Goal: Feedback & Contribution: Submit feedback/report problem

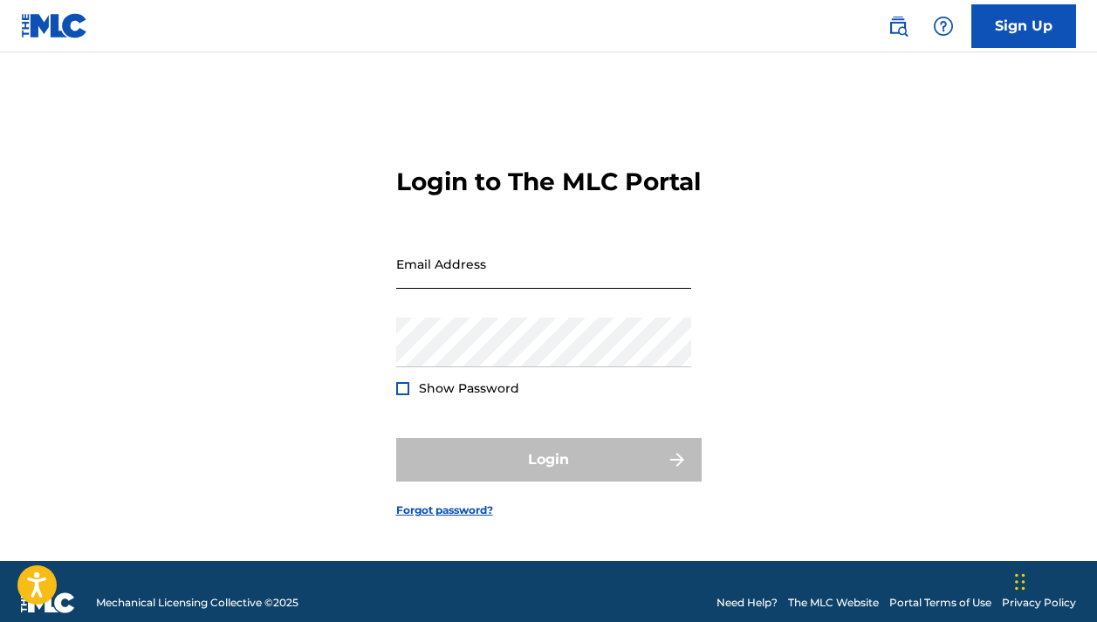
click at [488, 274] on input "Email Address" at bounding box center [543, 264] width 295 height 50
type input "[EMAIL_ADDRESS][DOMAIN_NAME]"
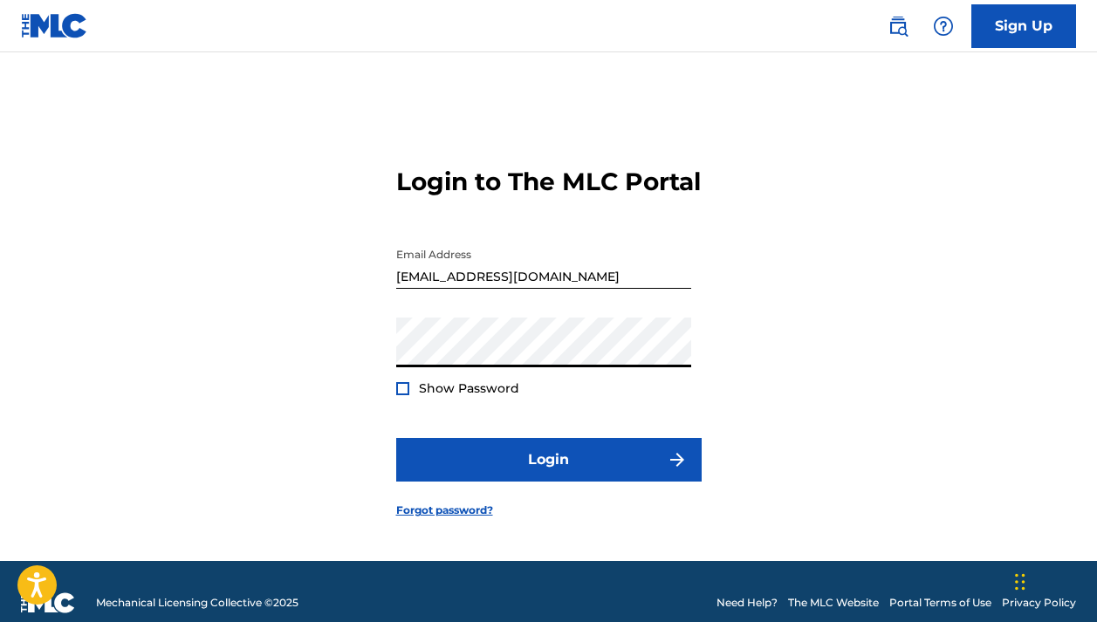
click at [548, 476] on button "Login" at bounding box center [549, 460] width 306 height 44
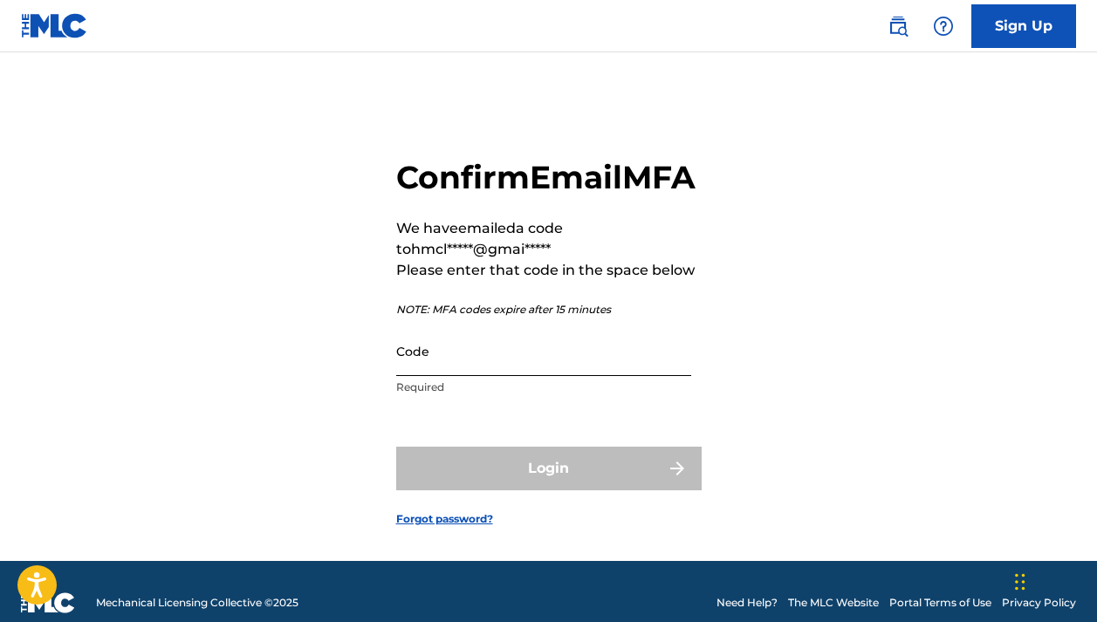
click at [478, 376] on input "Code" at bounding box center [543, 351] width 295 height 50
paste input "236964"
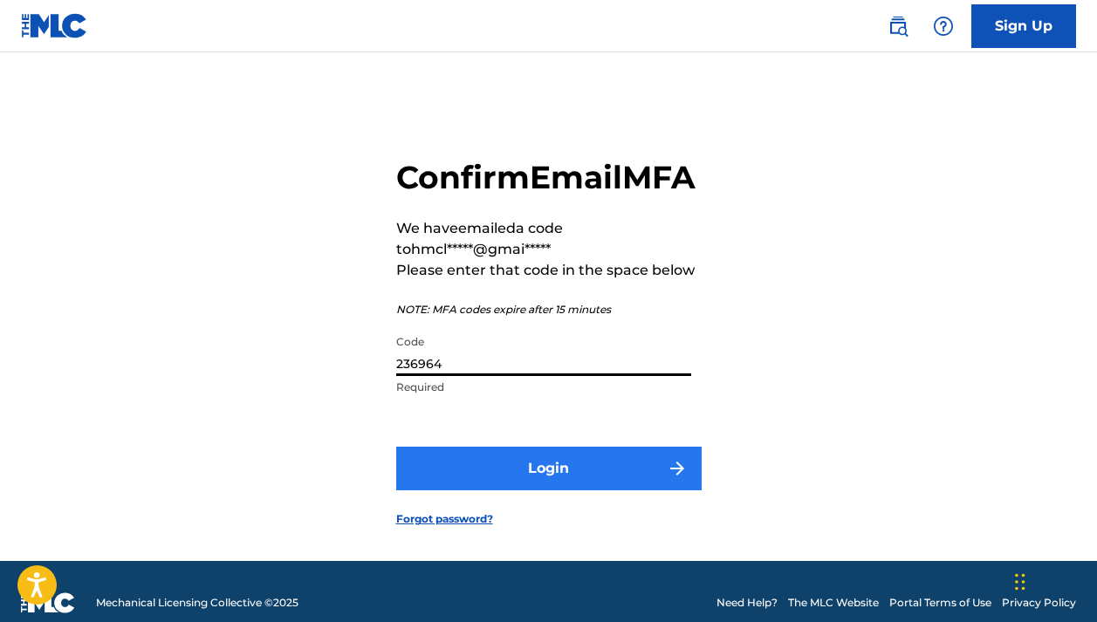
type input "236964"
click at [488, 491] on button "Login" at bounding box center [549, 469] width 306 height 44
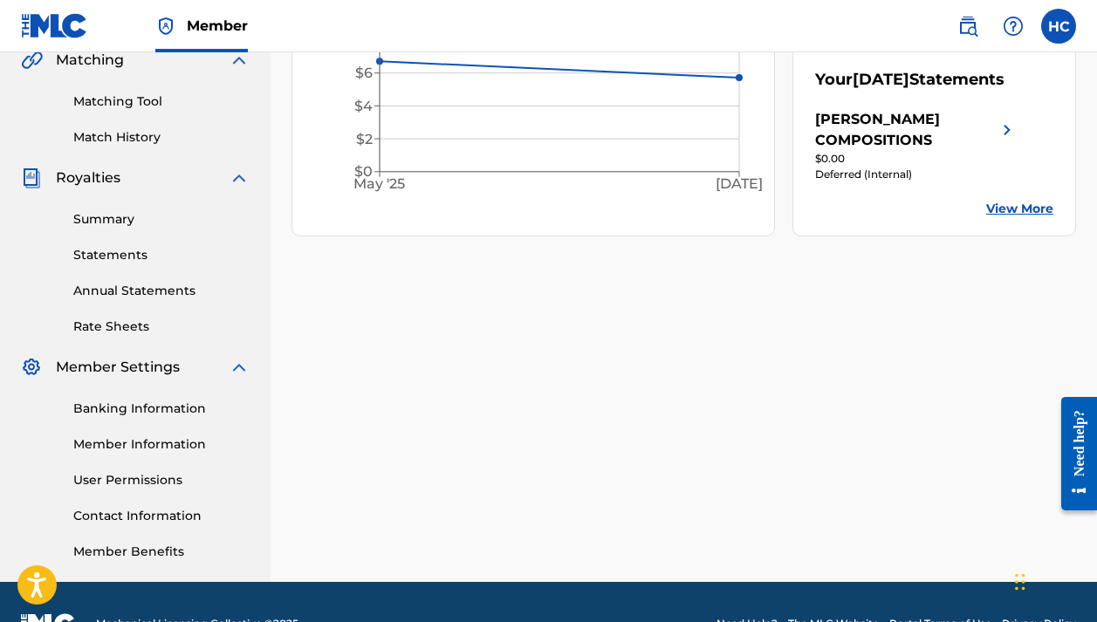
scroll to position [419, 0]
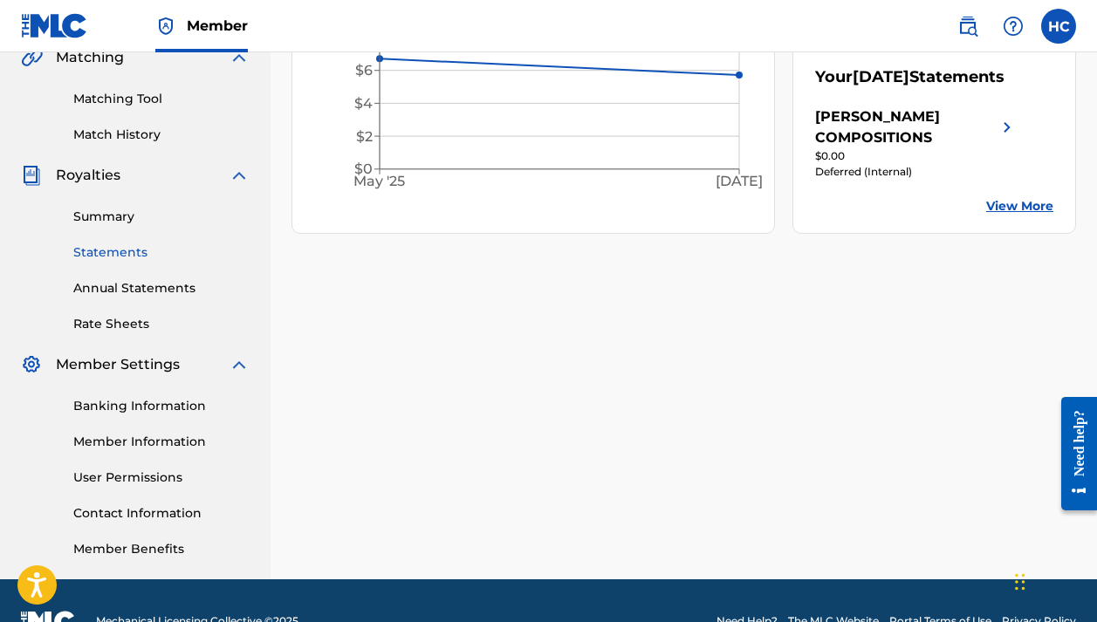
click at [118, 251] on link "Statements" at bounding box center [161, 253] width 176 height 18
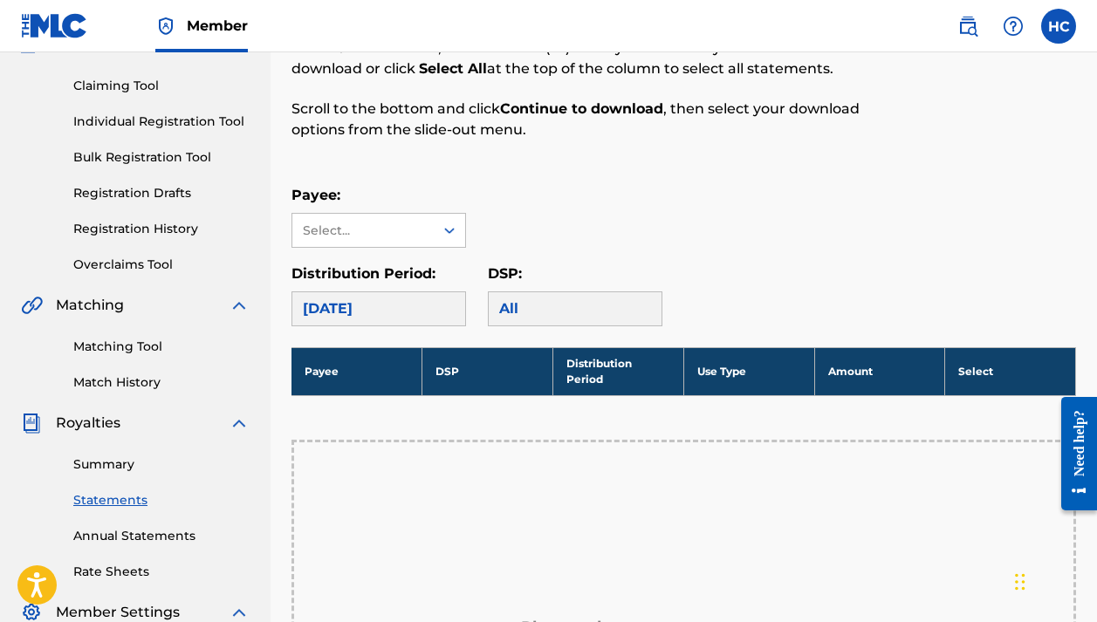
scroll to position [196, 0]
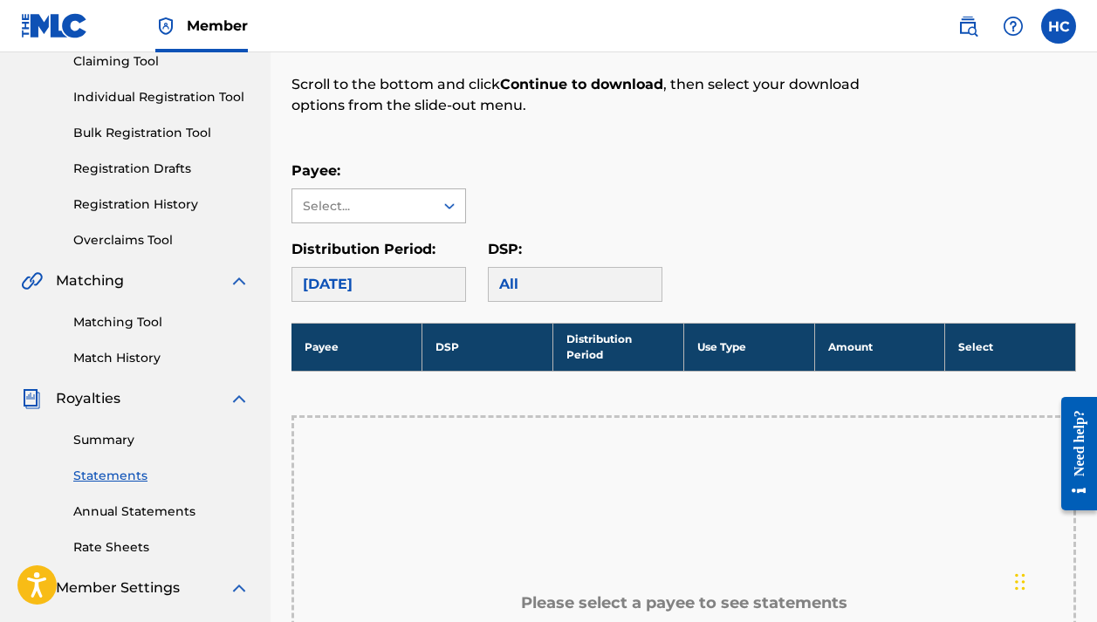
click at [456, 204] on icon at bounding box center [449, 205] width 17 height 17
click at [420, 250] on div "[PERSON_NAME] COMPOSITIONS" at bounding box center [378, 255] width 173 height 65
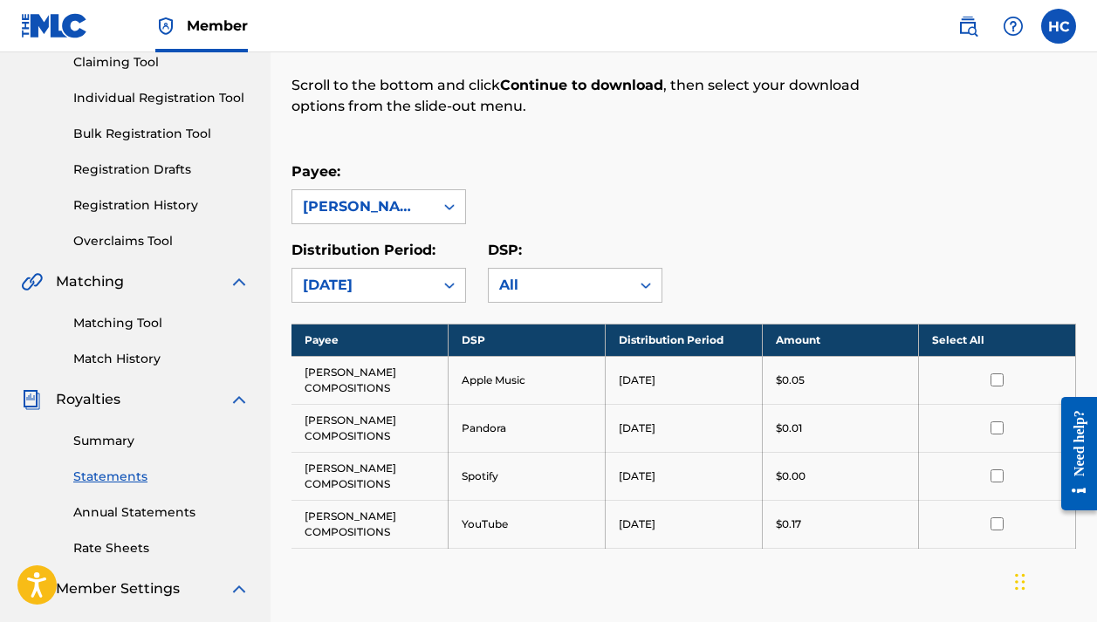
scroll to position [195, 0]
click at [999, 376] on input "checkbox" at bounding box center [997, 380] width 13 height 13
click at [996, 526] on input "checkbox" at bounding box center [997, 524] width 13 height 13
click at [995, 478] on input "checkbox" at bounding box center [997, 476] width 13 height 13
click at [993, 428] on input "checkbox" at bounding box center [997, 428] width 13 height 13
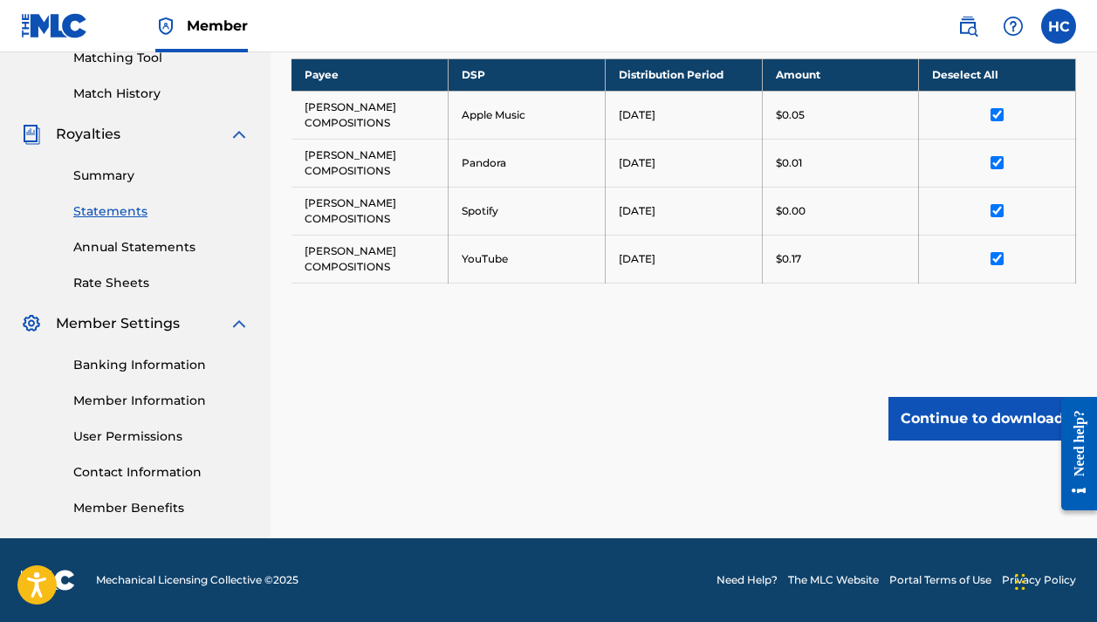
scroll to position [460, 0]
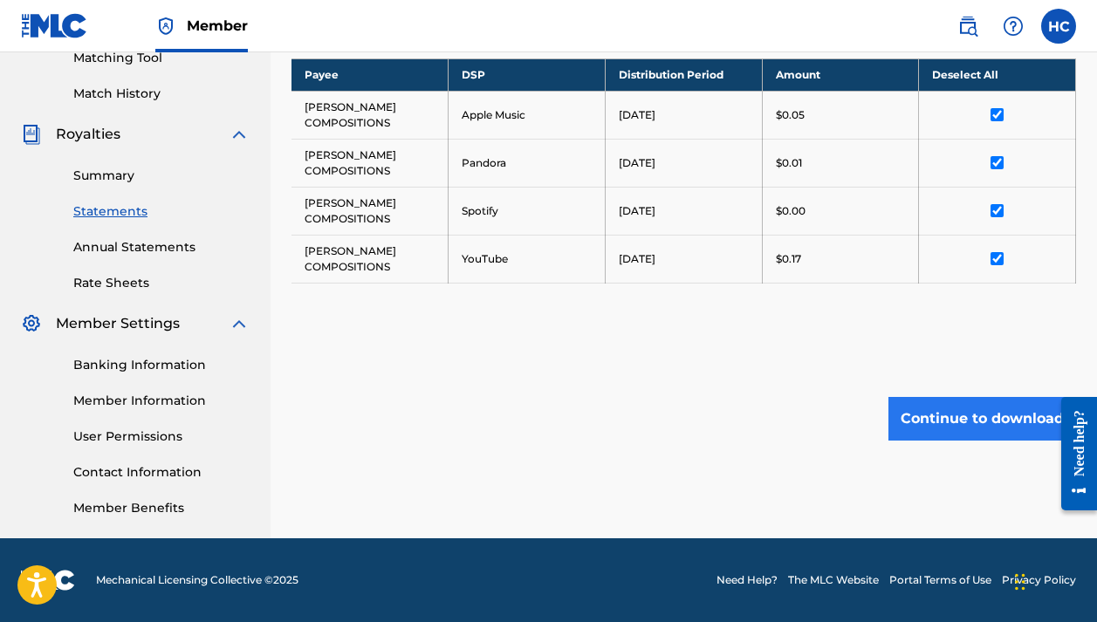
click at [922, 411] on button "Continue to download" at bounding box center [983, 419] width 188 height 44
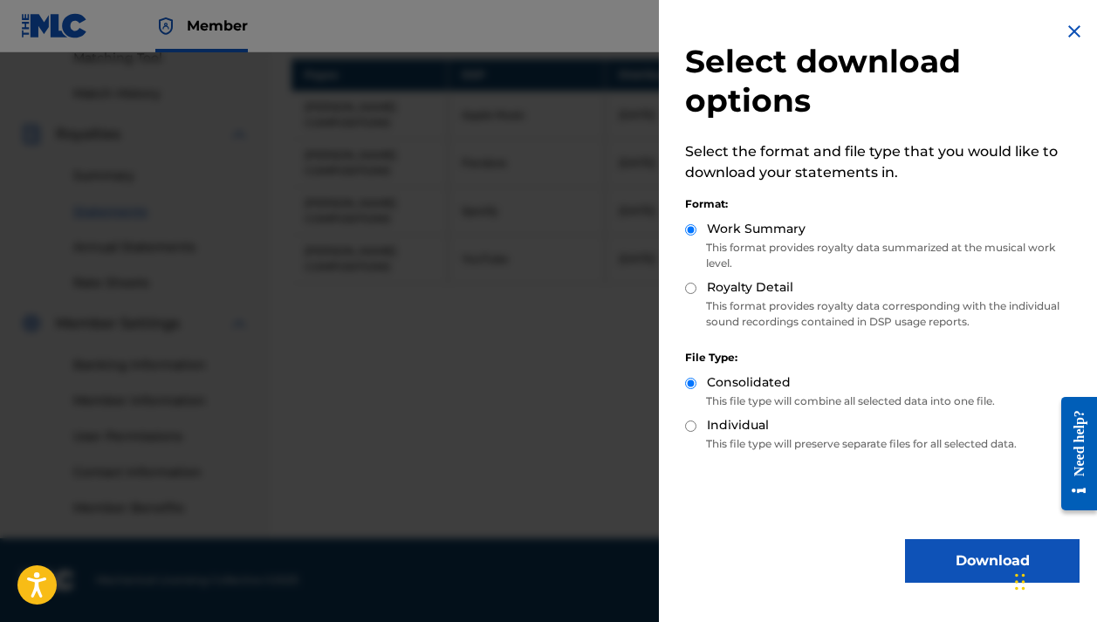
click at [707, 288] on label "Royalty Detail" at bounding box center [750, 287] width 86 height 18
click at [697, 288] on input "Royalty Detail" at bounding box center [690, 288] width 11 height 11
radio input "true"
click at [732, 434] on label "Individual" at bounding box center [738, 425] width 62 height 18
click at [697, 432] on input "Individual" at bounding box center [690, 426] width 11 height 11
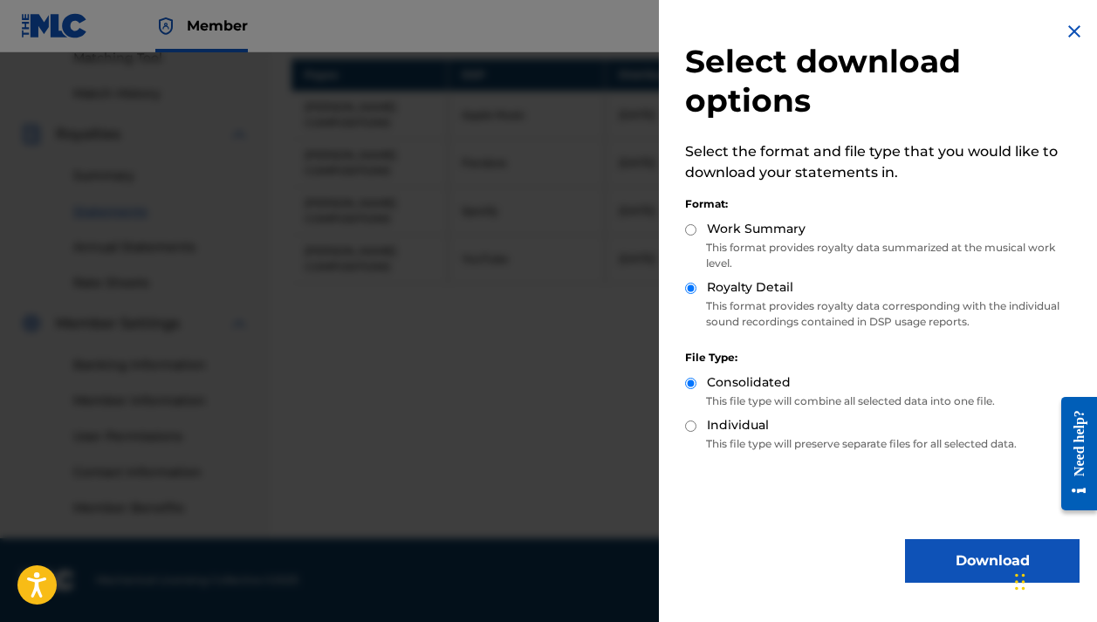
radio input "true"
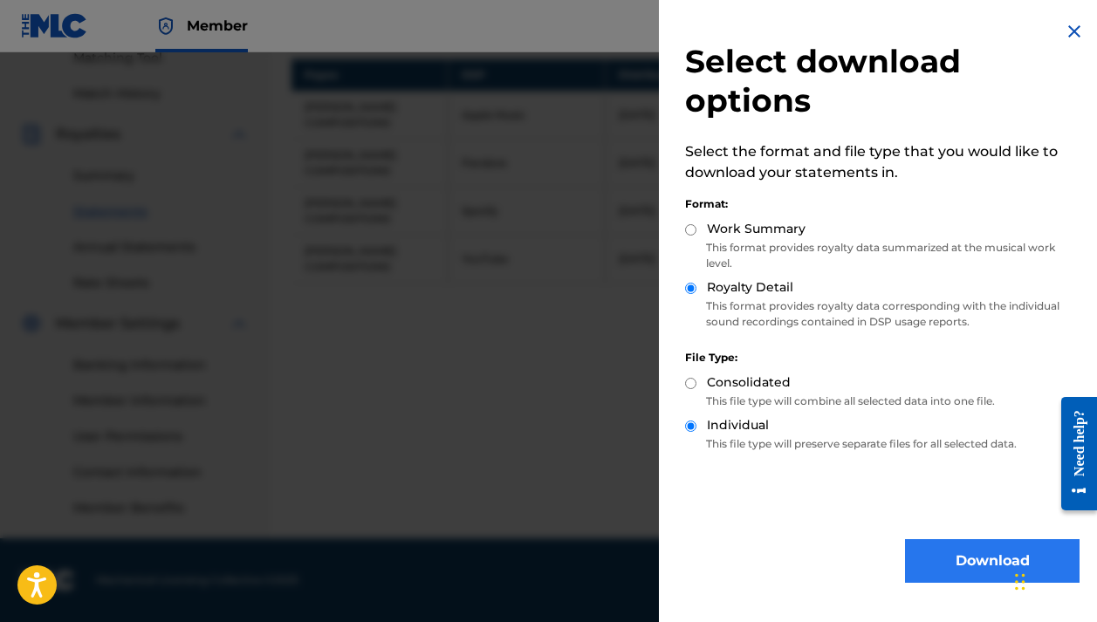
click at [965, 569] on button "Download" at bounding box center [992, 561] width 175 height 44
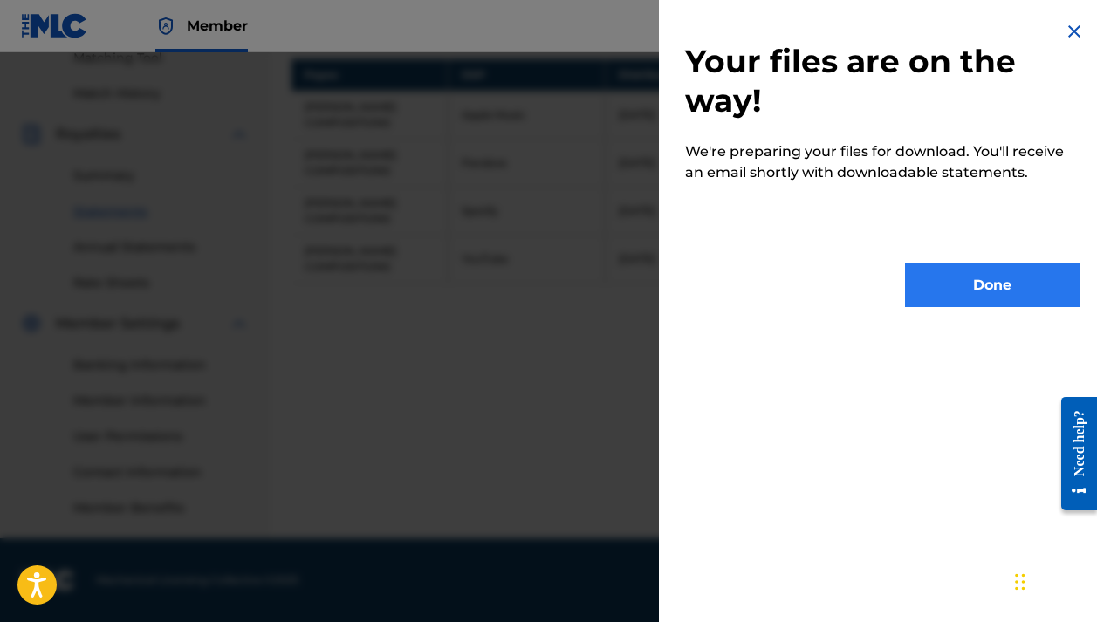
click at [972, 282] on button "Done" at bounding box center [992, 286] width 175 height 44
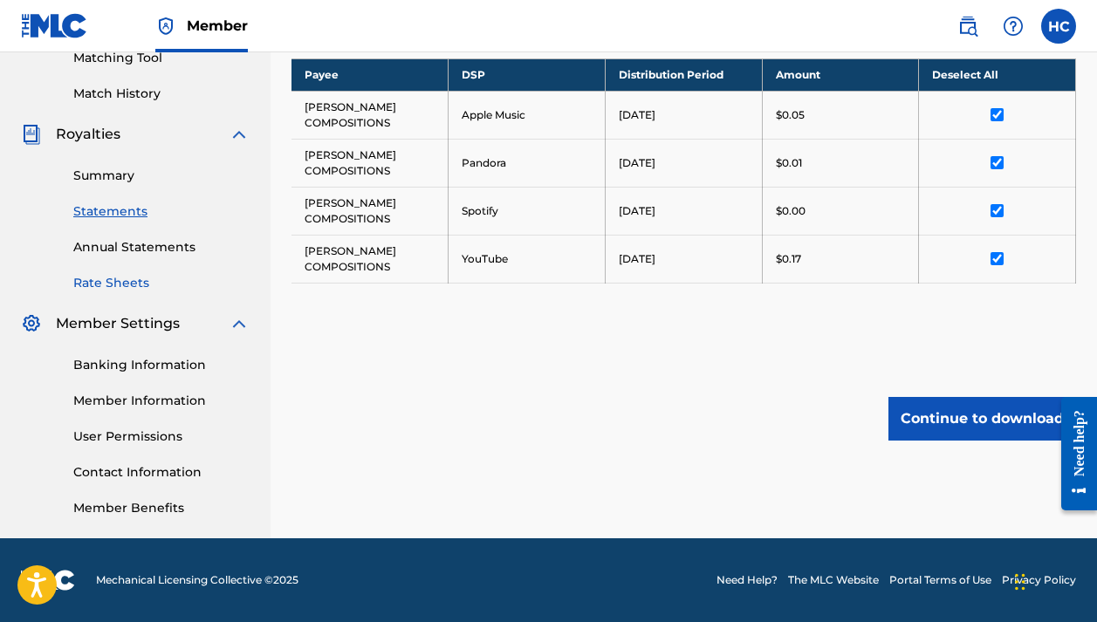
click at [95, 284] on link "Rate Sheets" at bounding box center [161, 283] width 176 height 18
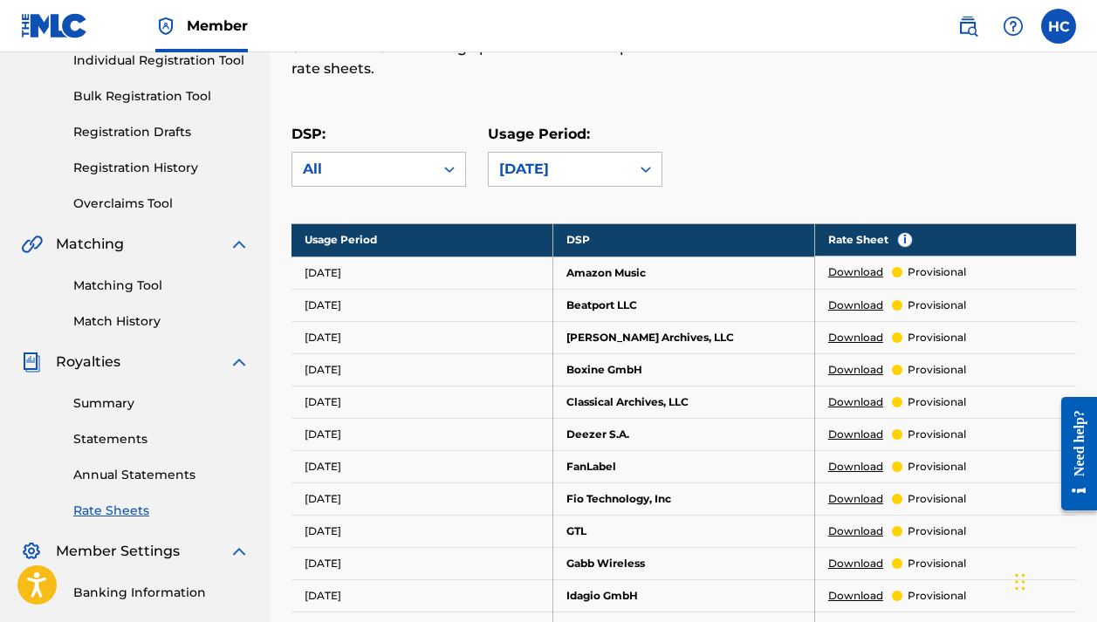
scroll to position [230, 0]
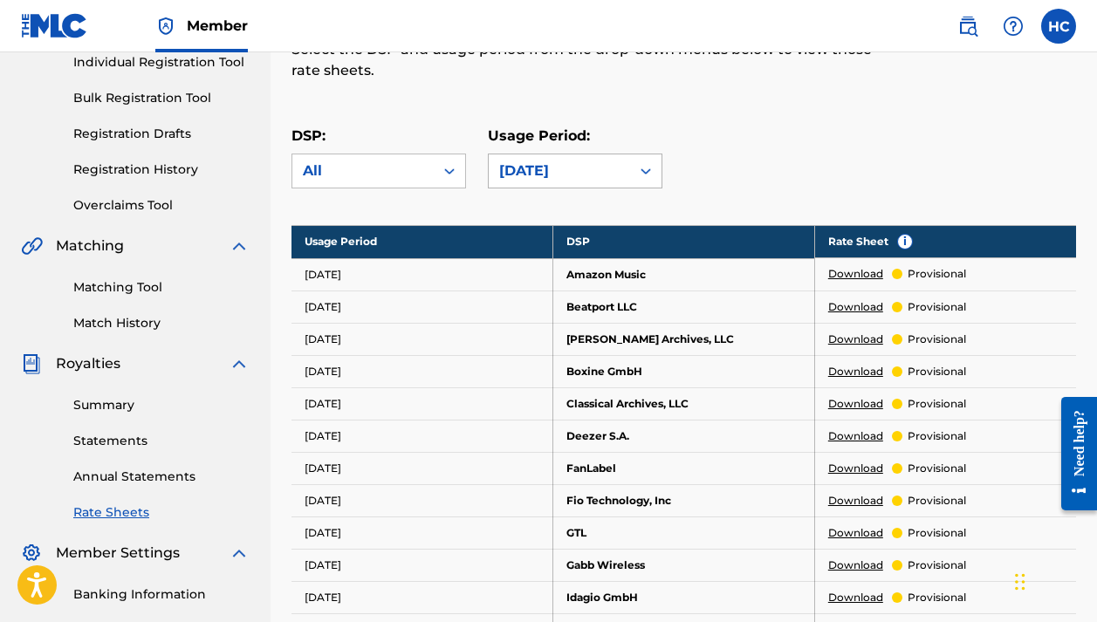
click at [582, 176] on div "[DATE]" at bounding box center [559, 171] width 120 height 21
click at [851, 275] on link "Download" at bounding box center [855, 274] width 55 height 16
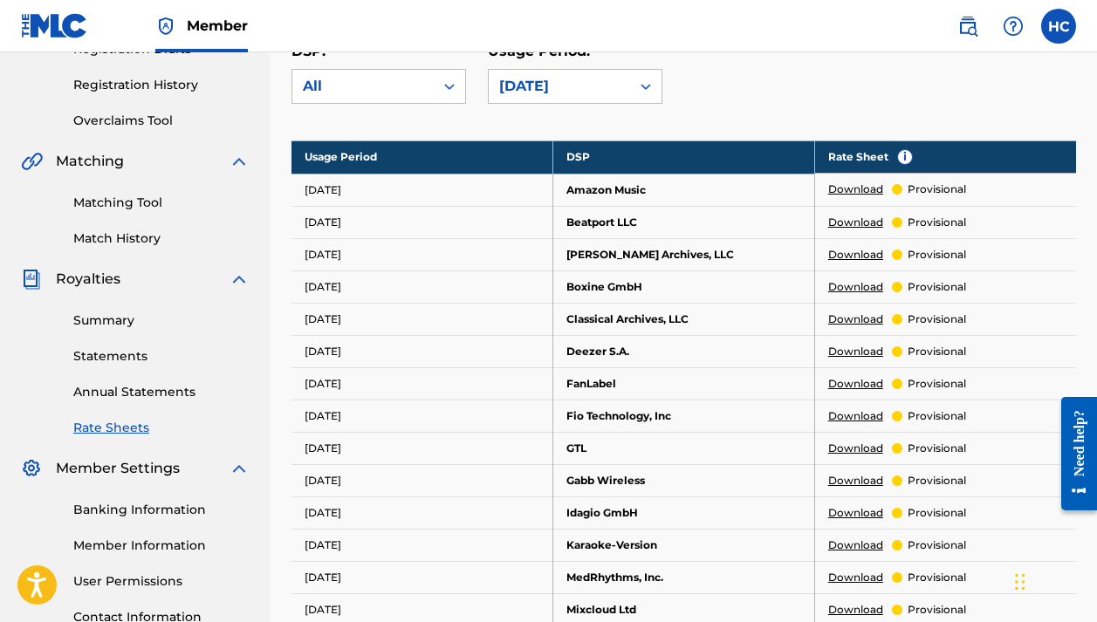
scroll to position [306, 0]
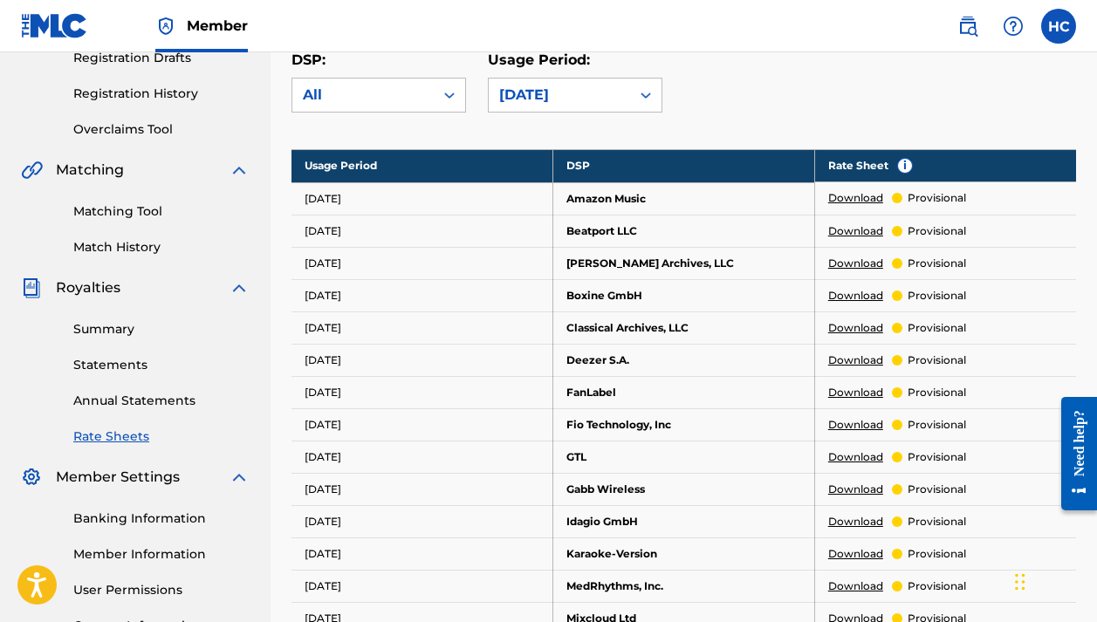
click at [859, 197] on link "Download" at bounding box center [855, 198] width 55 height 16
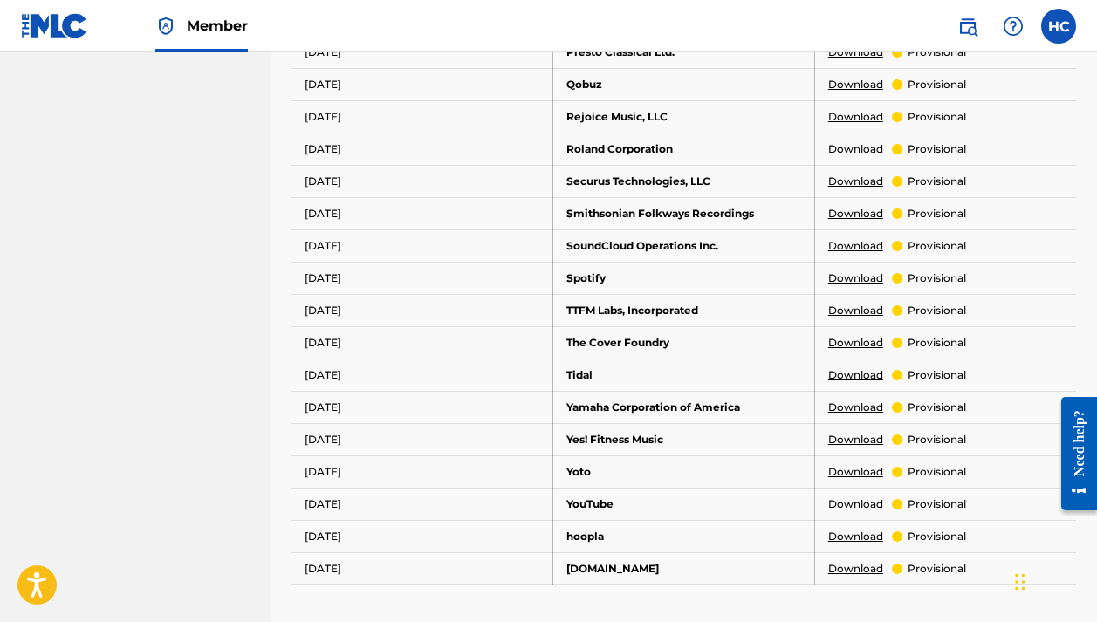
scroll to position [1039, 0]
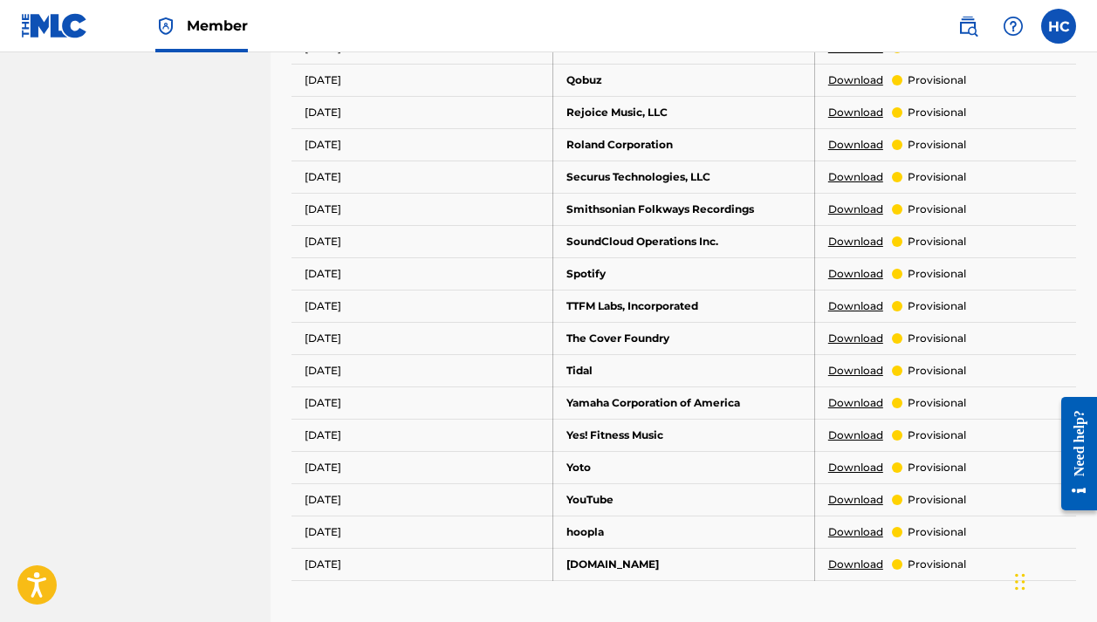
click at [847, 505] on link "Download" at bounding box center [855, 500] width 55 height 16
click at [1066, 15] on label at bounding box center [1058, 26] width 35 height 35
click at [1059, 26] on input "HC Howard Clark hmclarkjr@gmail.com Profile Log out" at bounding box center [1059, 26] width 0 height 0
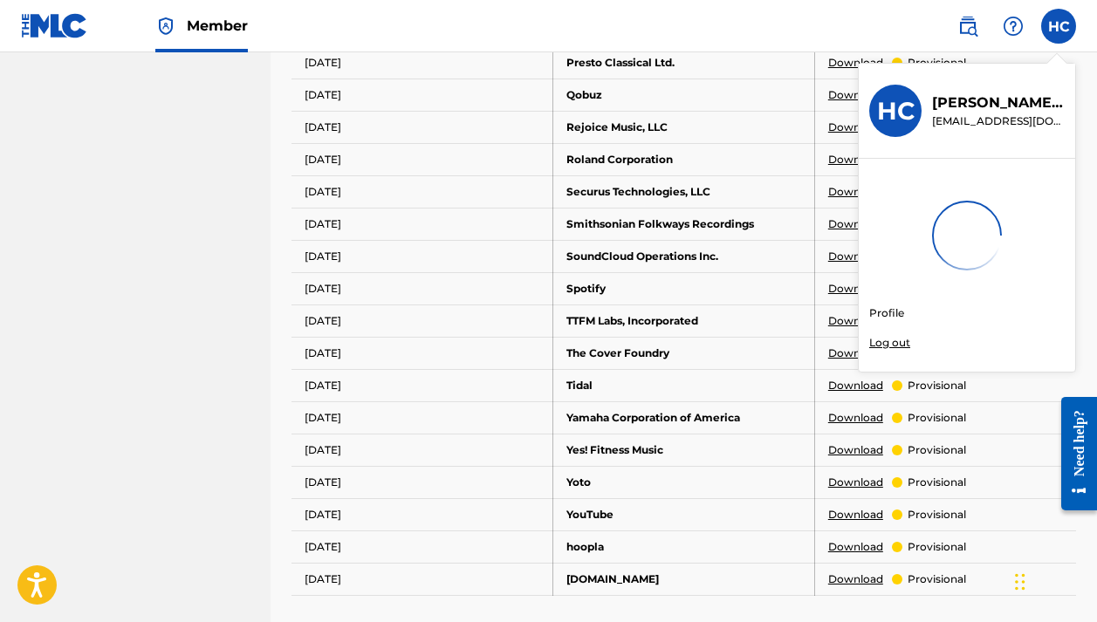
scroll to position [1015, 0]
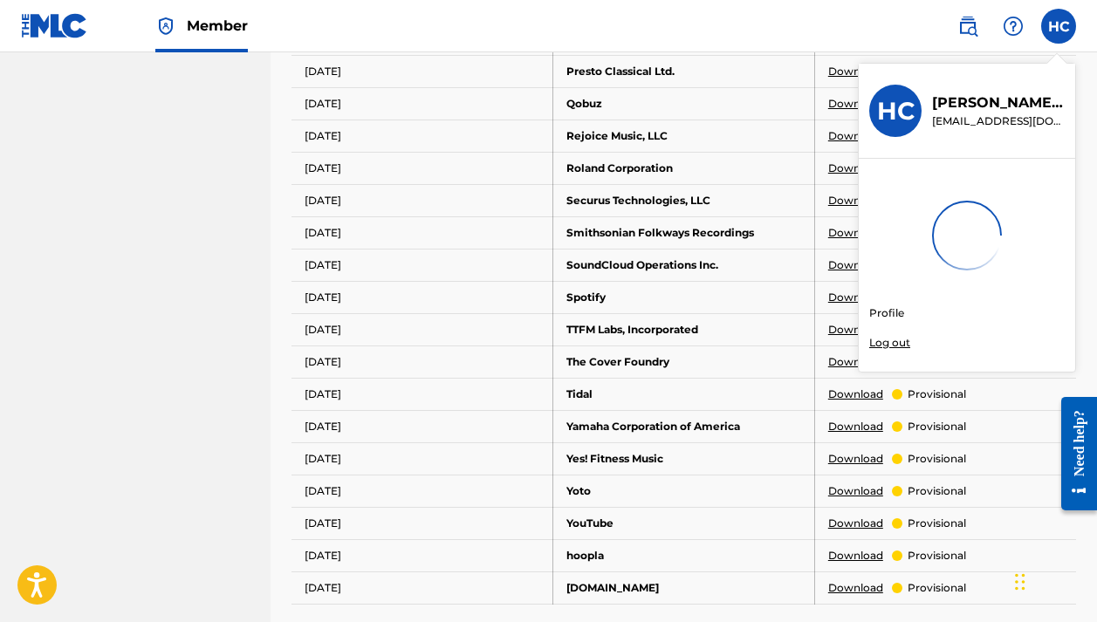
click at [969, 211] on img at bounding box center [967, 236] width 70 height 70
click at [1059, 26] on input "HC Howard Clark hmclarkjr@gmail.com Profile Log out" at bounding box center [1059, 26] width 0 height 0
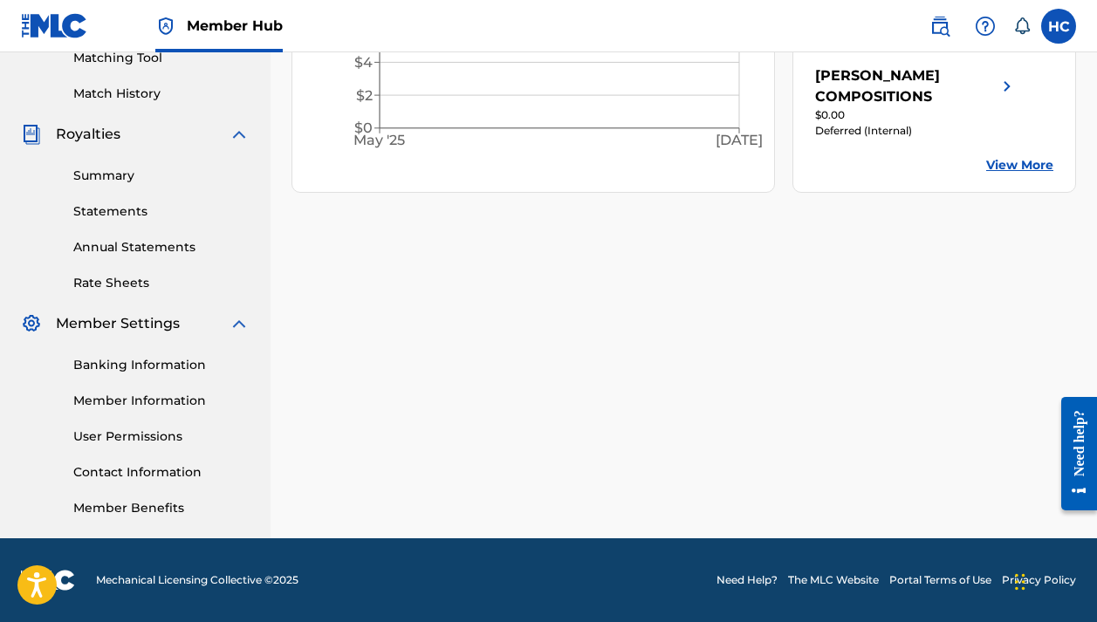
scroll to position [460, 0]
click at [113, 290] on link "Rate Sheets" at bounding box center [161, 283] width 176 height 18
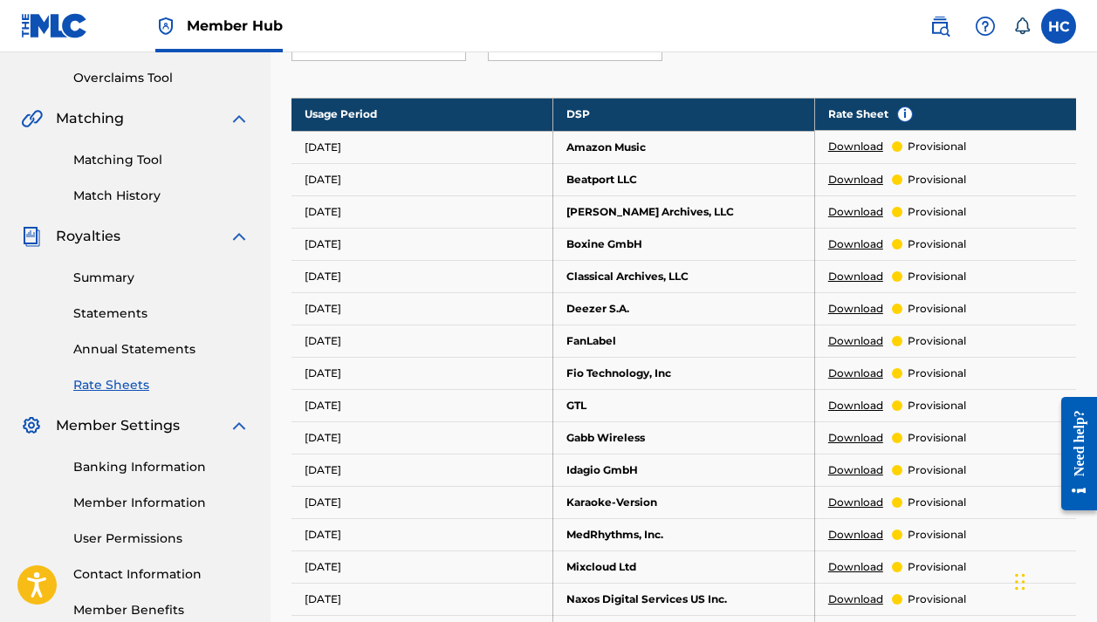
scroll to position [369, 0]
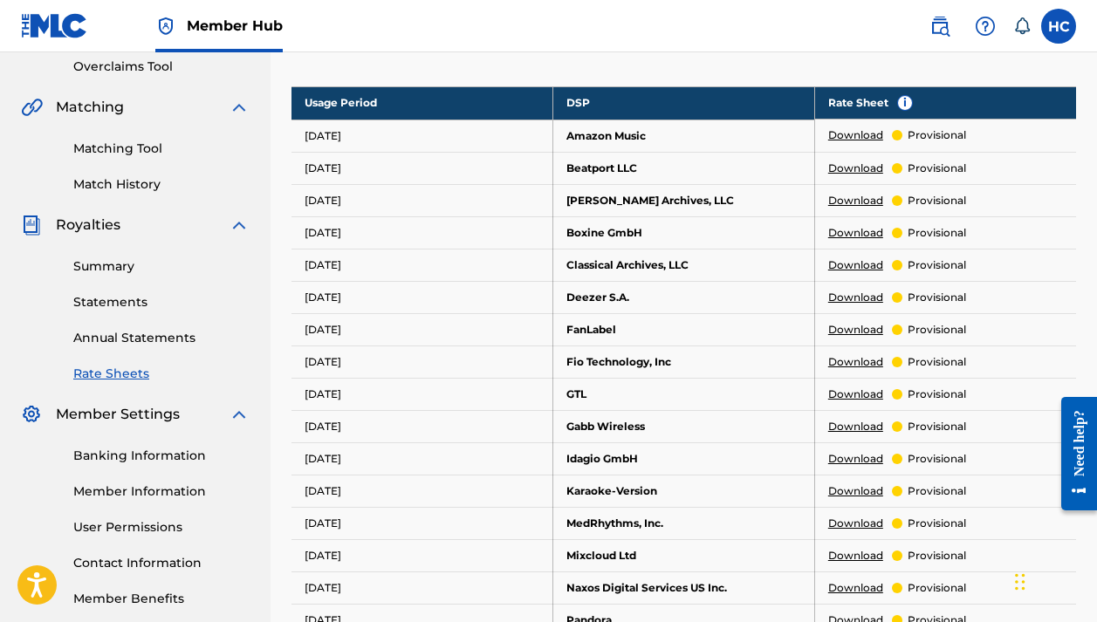
click at [856, 134] on link "Download" at bounding box center [855, 135] width 55 height 16
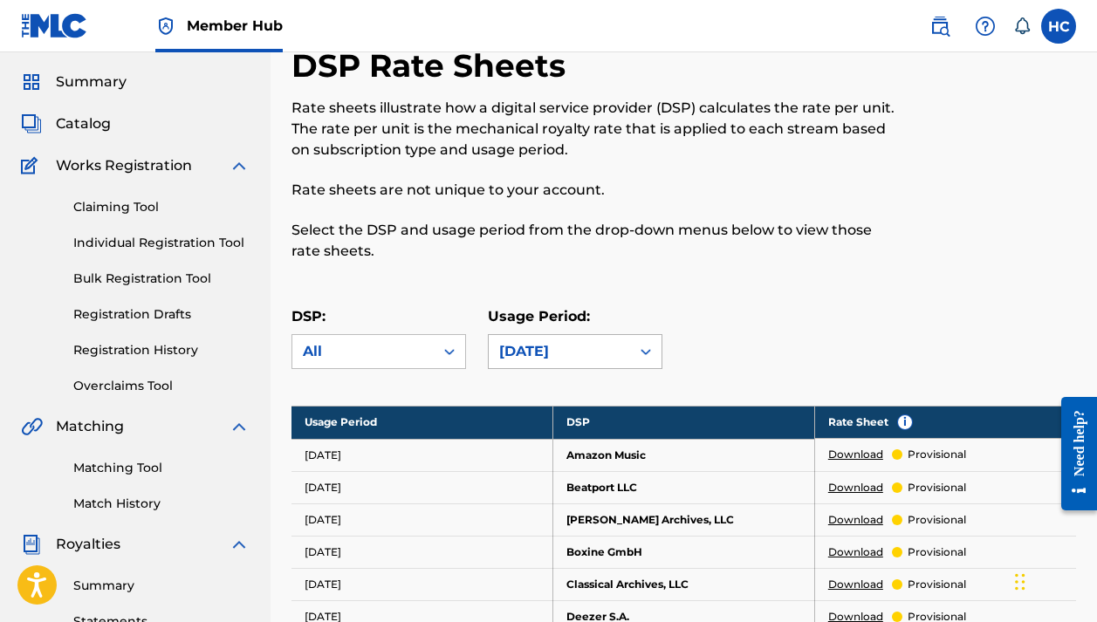
click at [535, 355] on div "[DATE]" at bounding box center [559, 351] width 120 height 21
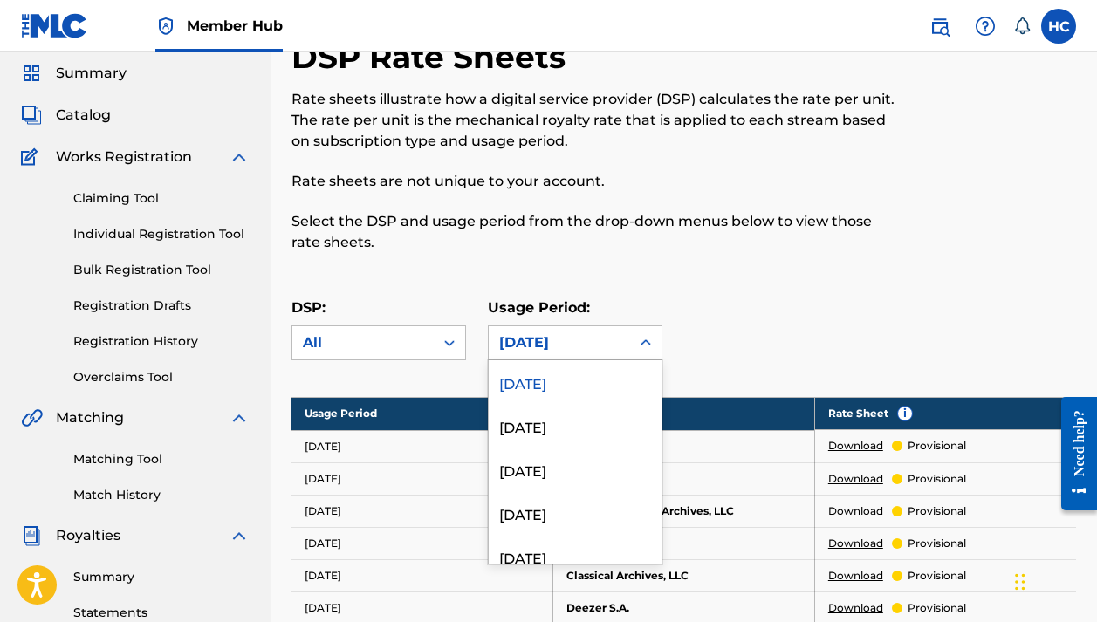
scroll to position [59, 0]
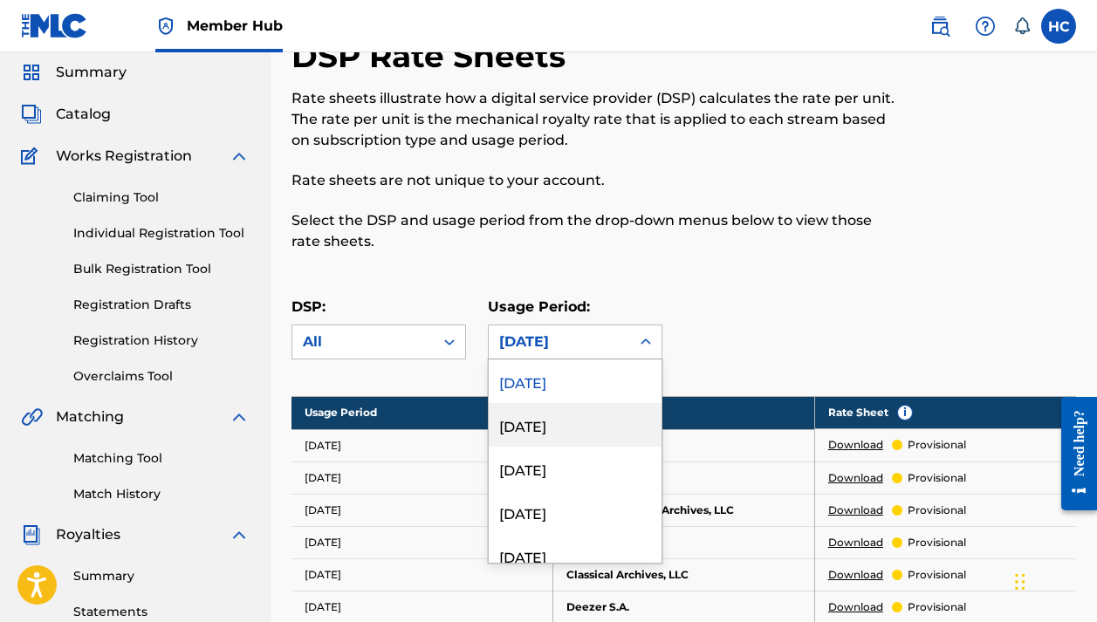
click at [535, 430] on div "[DATE]" at bounding box center [575, 425] width 173 height 44
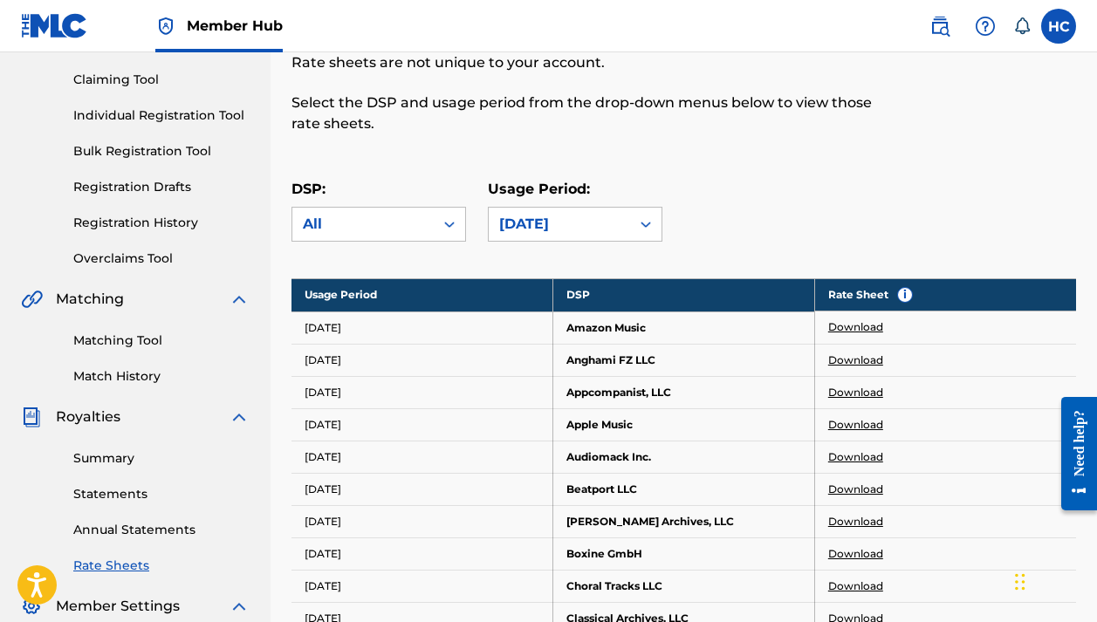
scroll to position [179, 0]
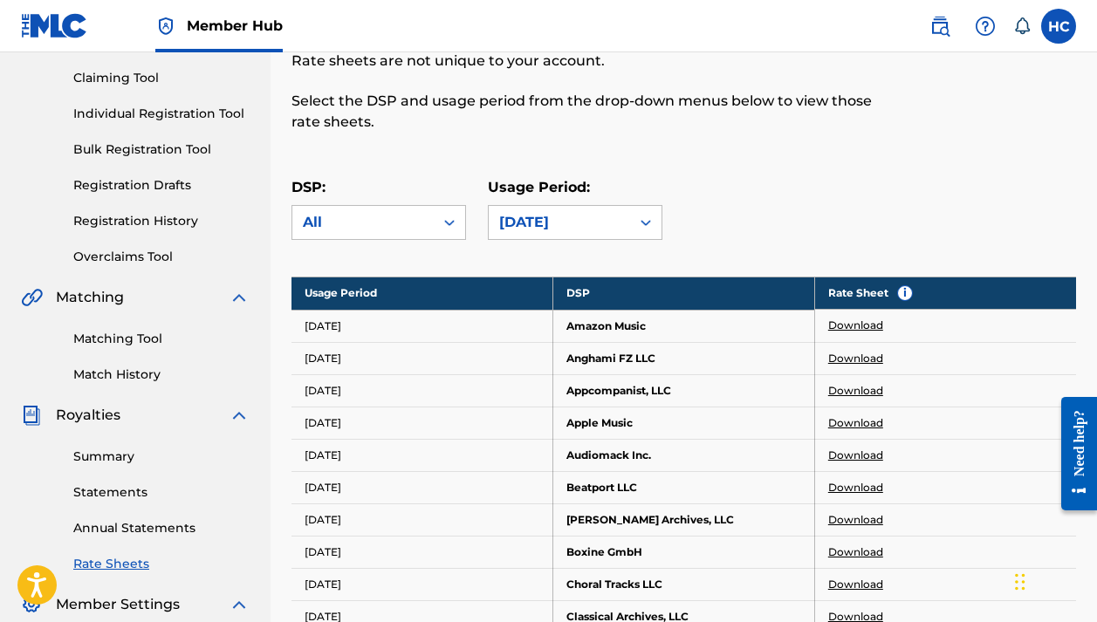
click at [867, 326] on link "Download" at bounding box center [855, 326] width 55 height 16
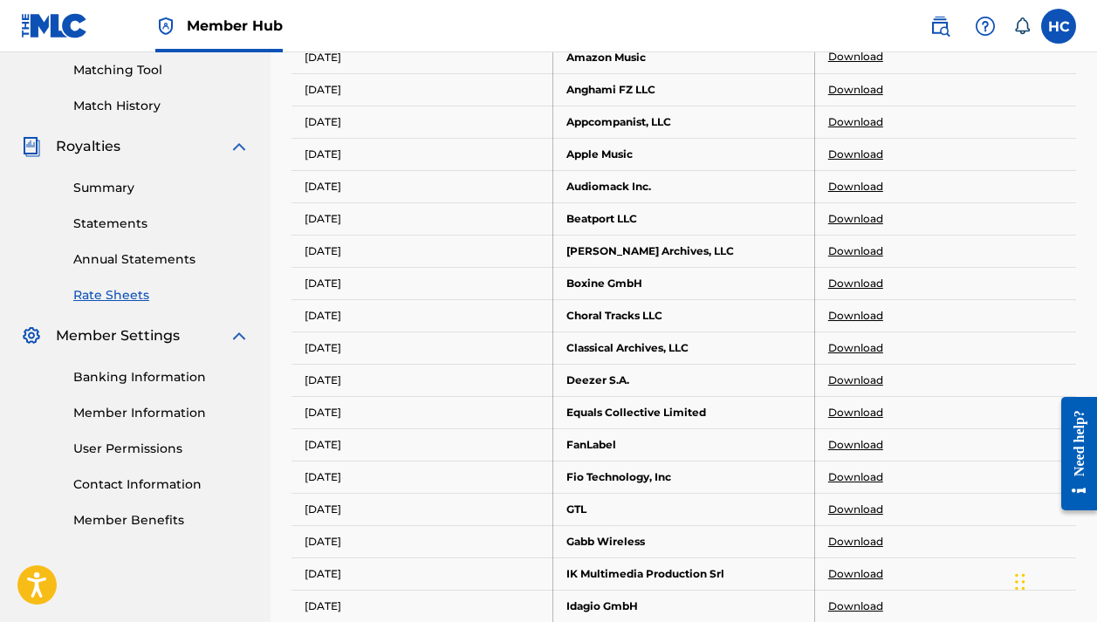
scroll to position [426, 0]
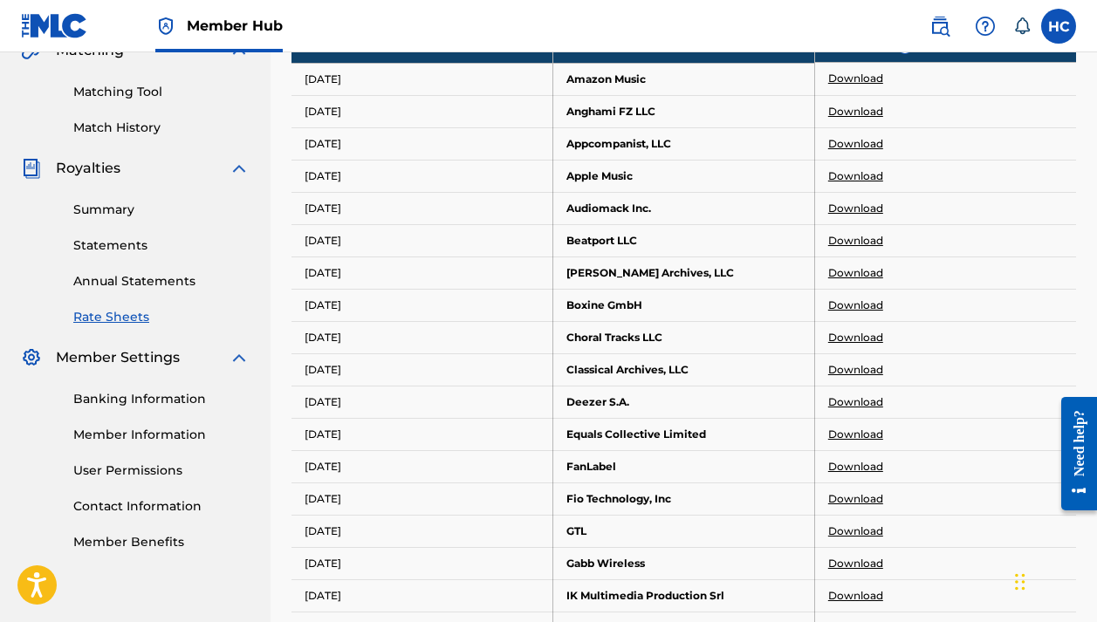
click at [615, 75] on td "Amazon Music" at bounding box center [684, 79] width 262 height 32
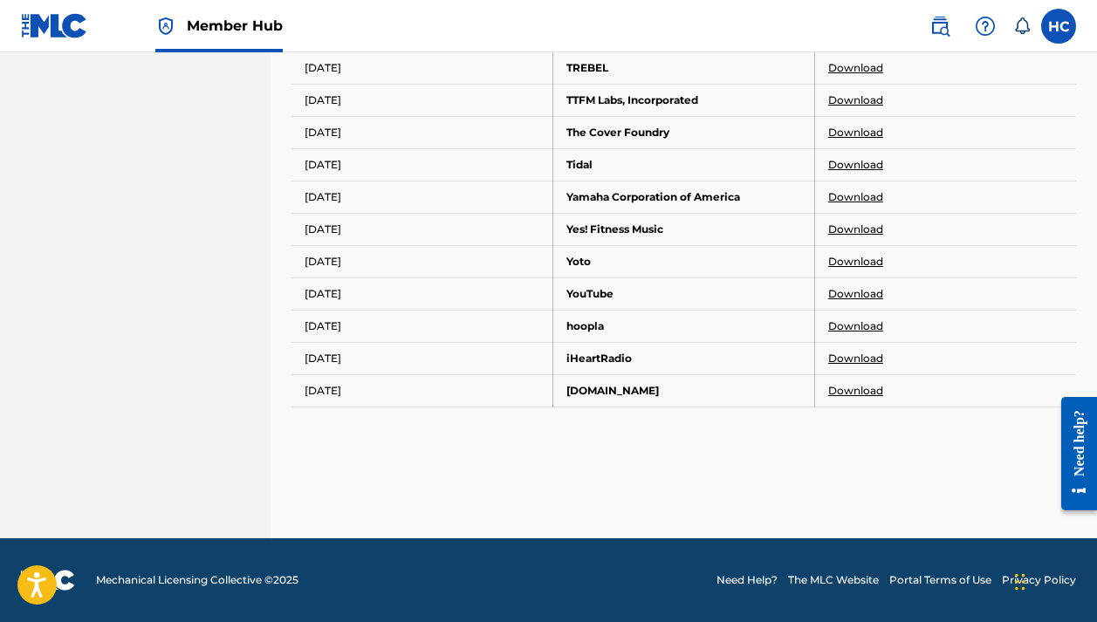
scroll to position [1697, 0]
click at [855, 295] on link "Download" at bounding box center [855, 294] width 55 height 16
click at [147, 575] on span "Mechanical Licensing Collective © 2025" at bounding box center [197, 581] width 203 height 16
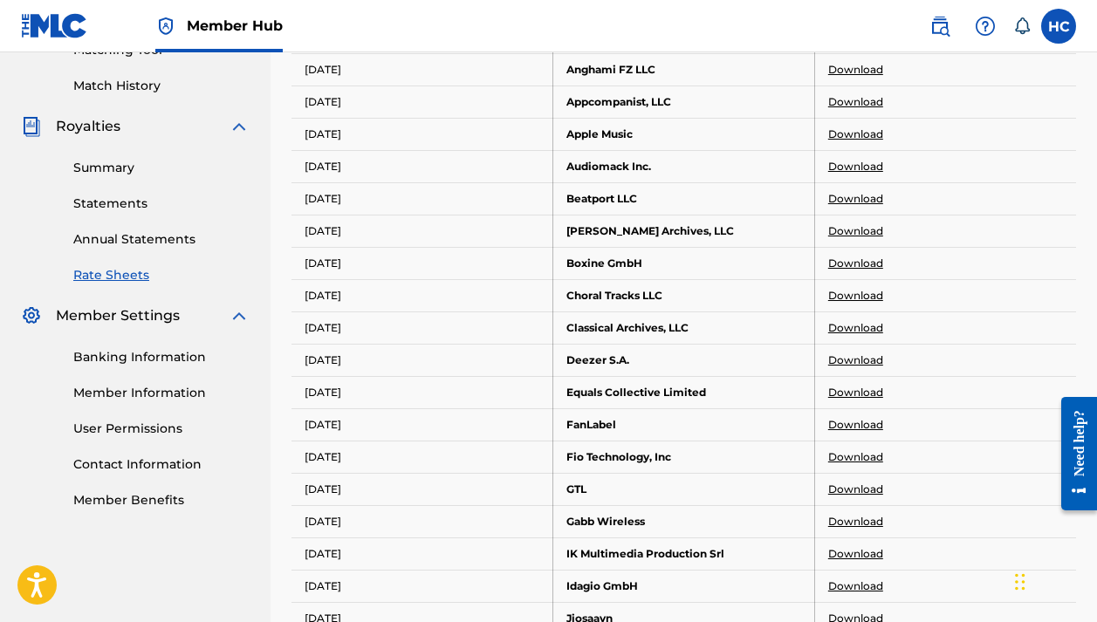
scroll to position [457, 0]
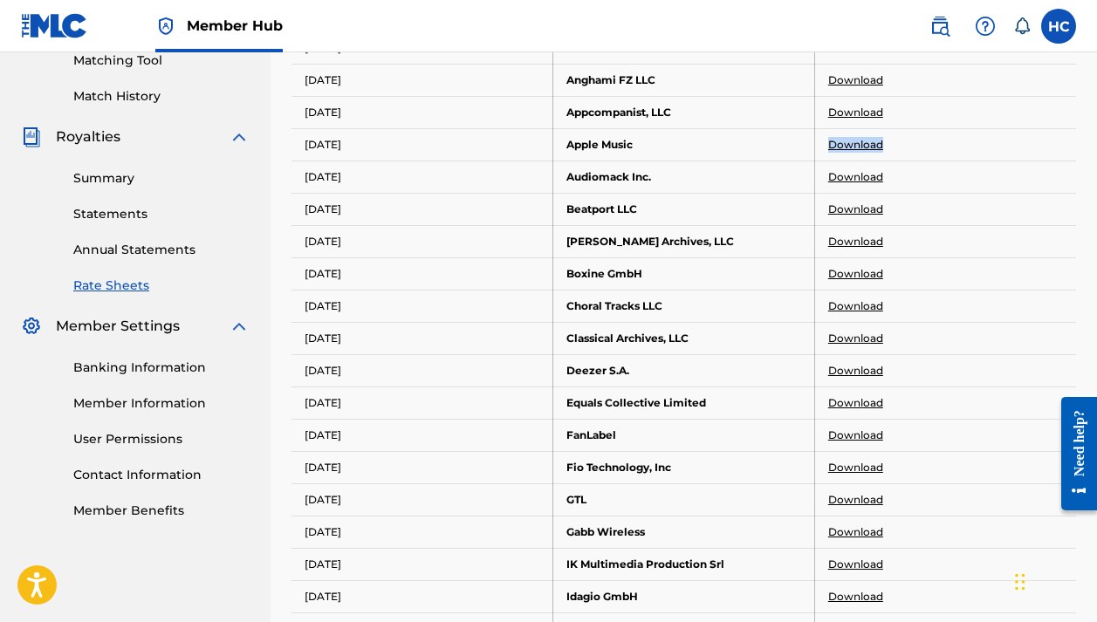
click at [849, 147] on link "Download" at bounding box center [855, 145] width 55 height 16
click at [835, 145] on link "Download" at bounding box center [855, 145] width 55 height 16
click at [1020, 22] on icon at bounding box center [1021, 25] width 17 height 17
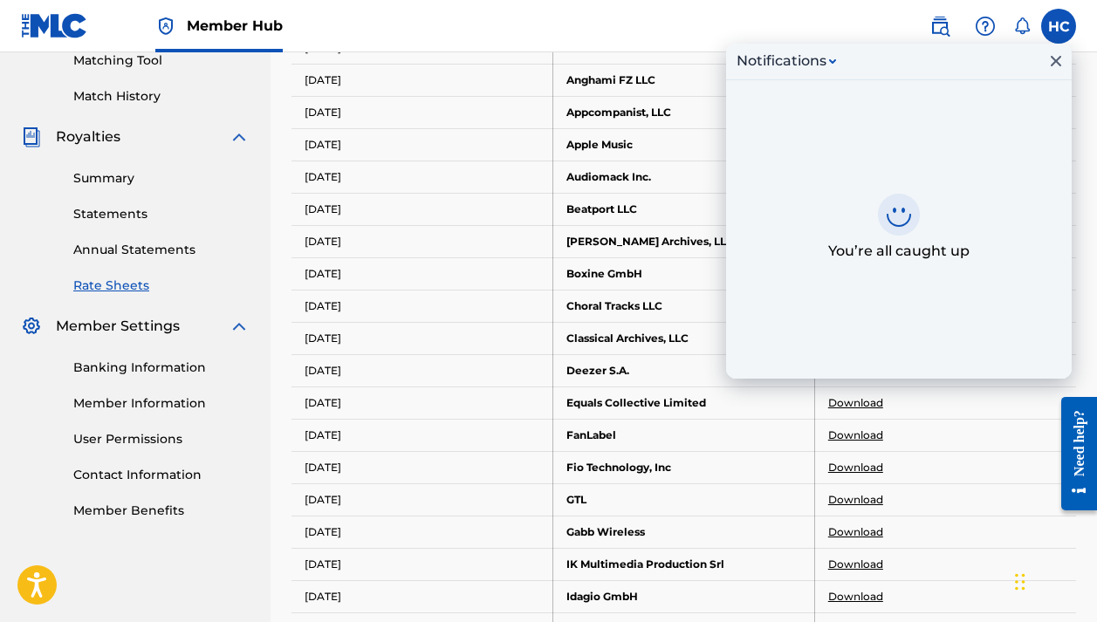
click at [1020, 22] on icon at bounding box center [1021, 25] width 17 height 17
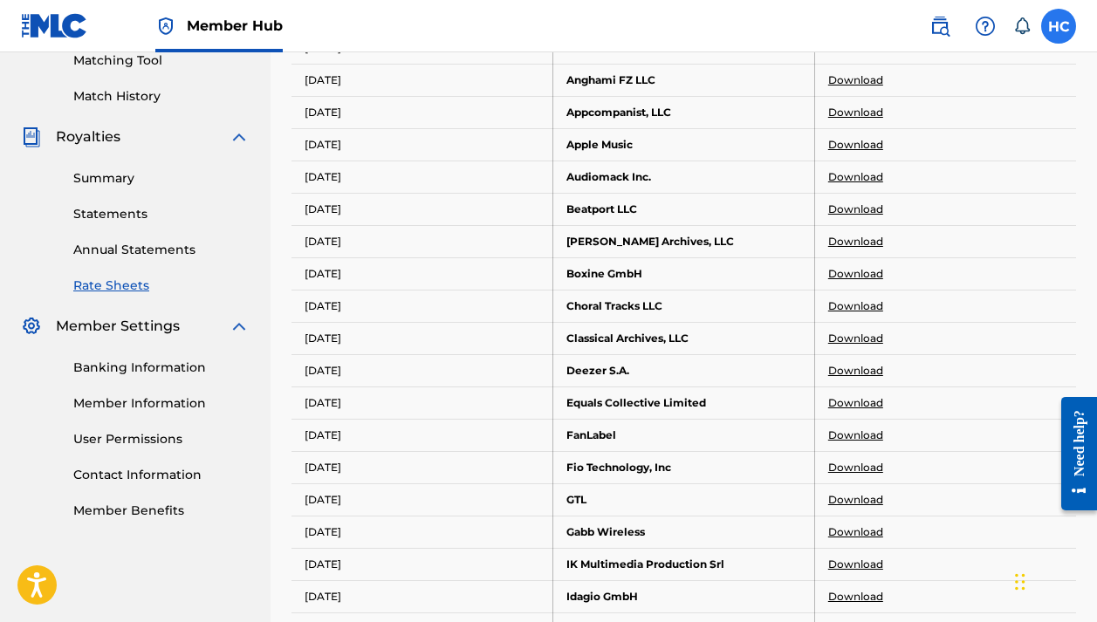
click at [1070, 31] on label at bounding box center [1058, 26] width 35 height 35
click at [1059, 26] on input "HC [PERSON_NAME] [EMAIL_ADDRESS][DOMAIN_NAME] Notification Preferences Profile …" at bounding box center [1059, 26] width 0 height 0
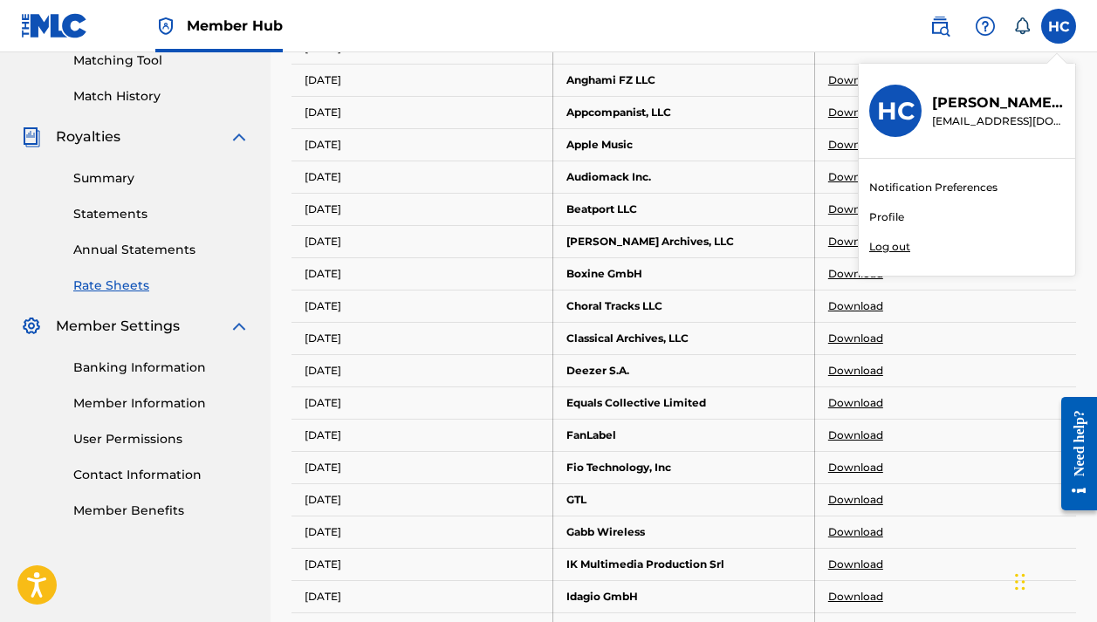
click at [745, 25] on nav "Member Hub HC HC [PERSON_NAME] [EMAIL_ADDRESS][DOMAIN_NAME] Notification Prefer…" at bounding box center [548, 26] width 1097 height 52
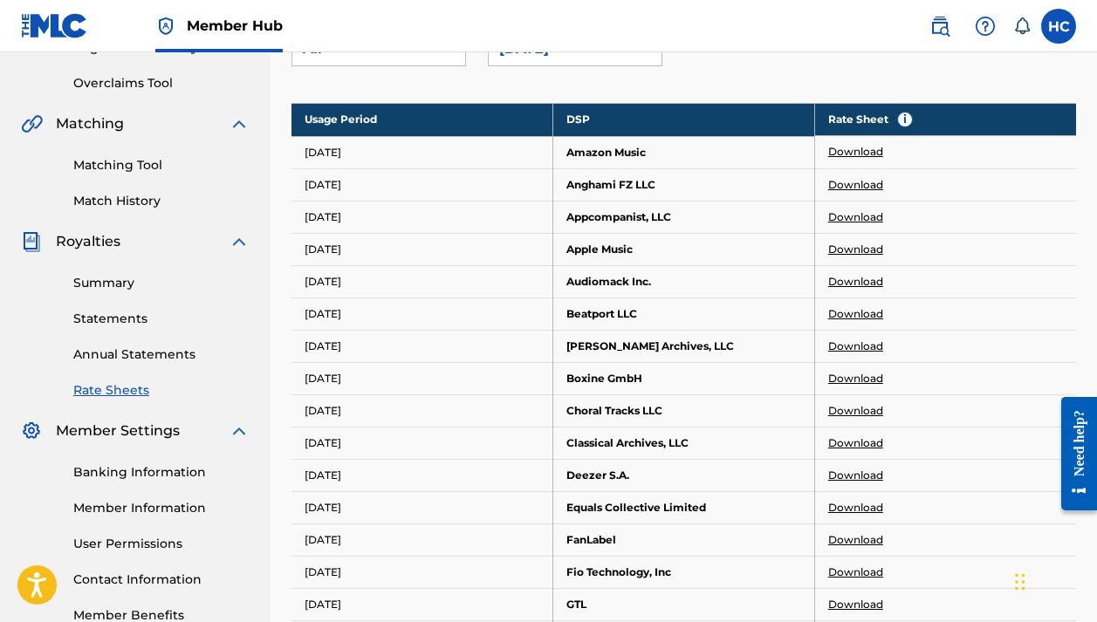
scroll to position [340, 0]
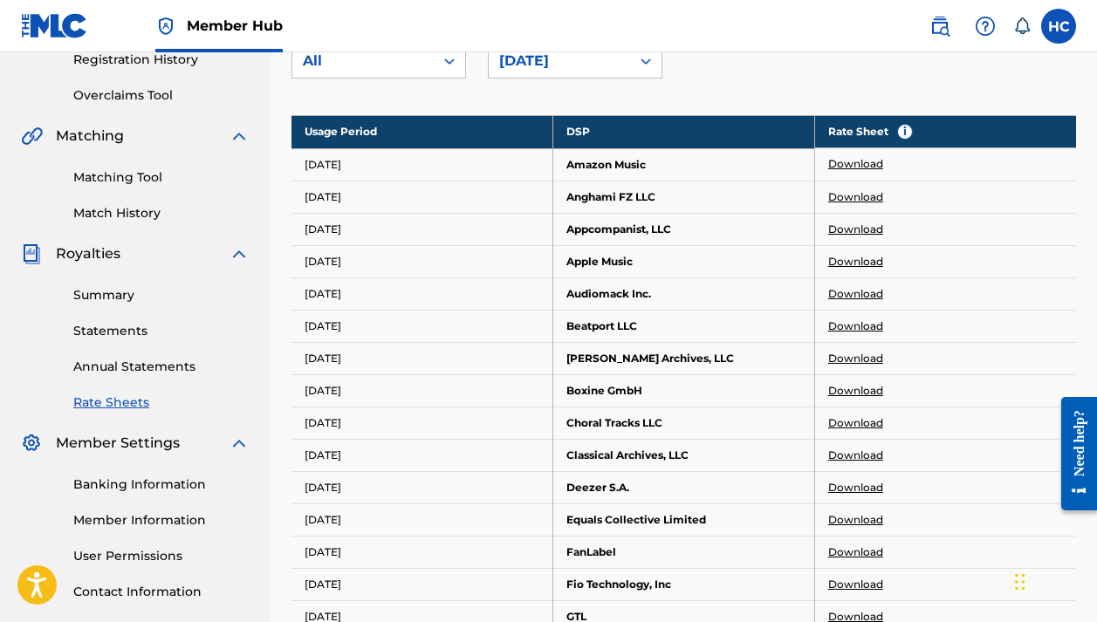
click at [866, 264] on link "Download" at bounding box center [855, 262] width 55 height 16
click at [156, 360] on link "Annual Statements" at bounding box center [161, 367] width 176 height 18
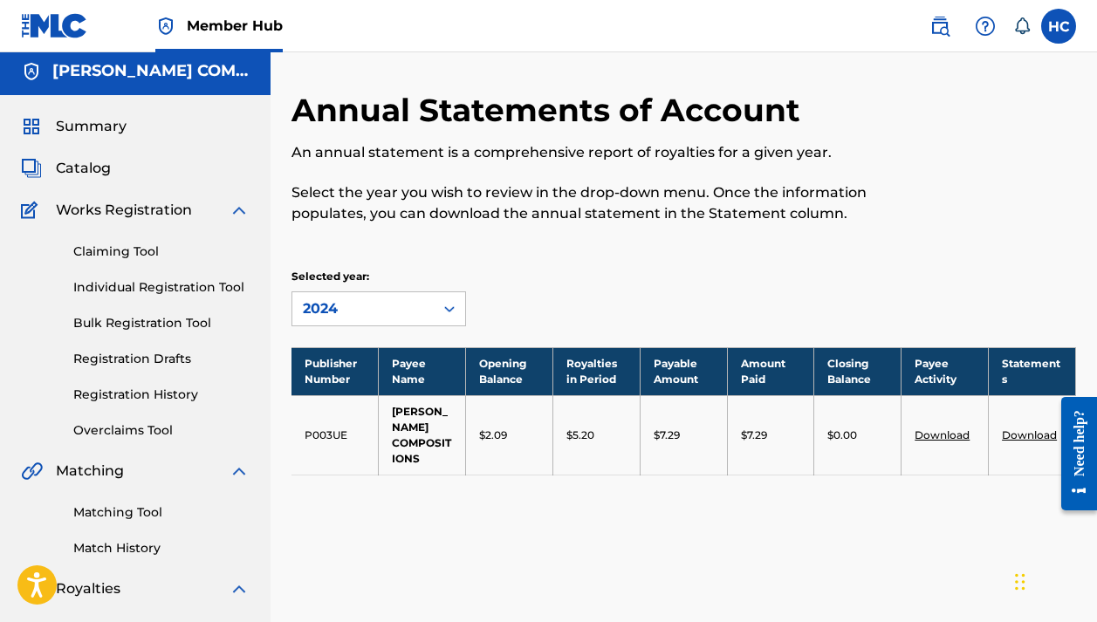
scroll to position [9, 0]
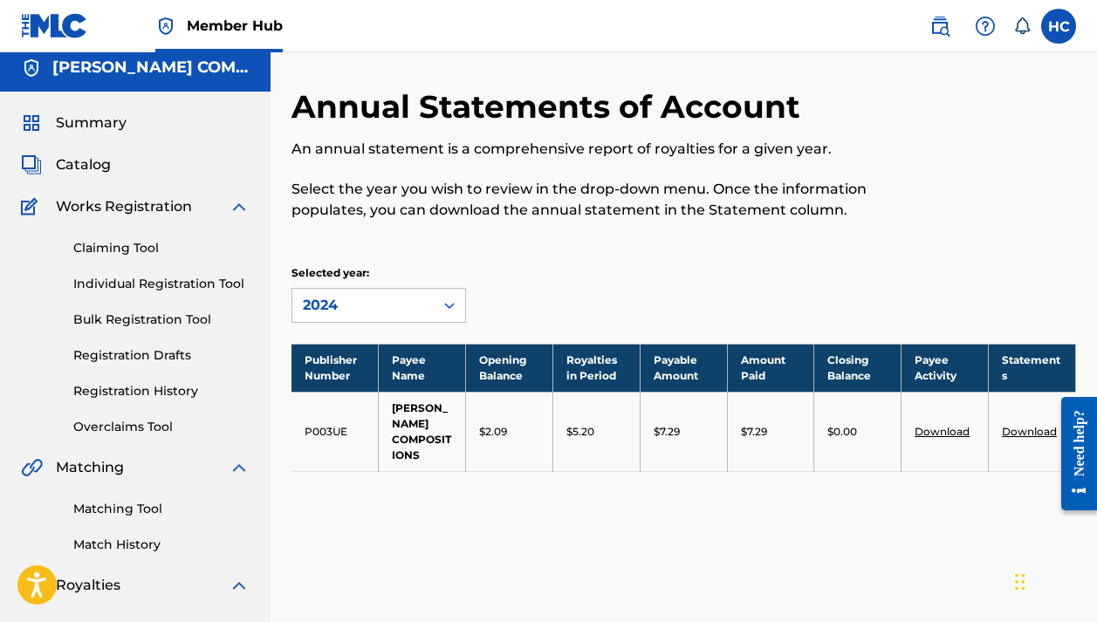
click at [942, 429] on link "Download" at bounding box center [942, 431] width 55 height 13
click at [1020, 435] on link "Download" at bounding box center [1029, 431] width 55 height 13
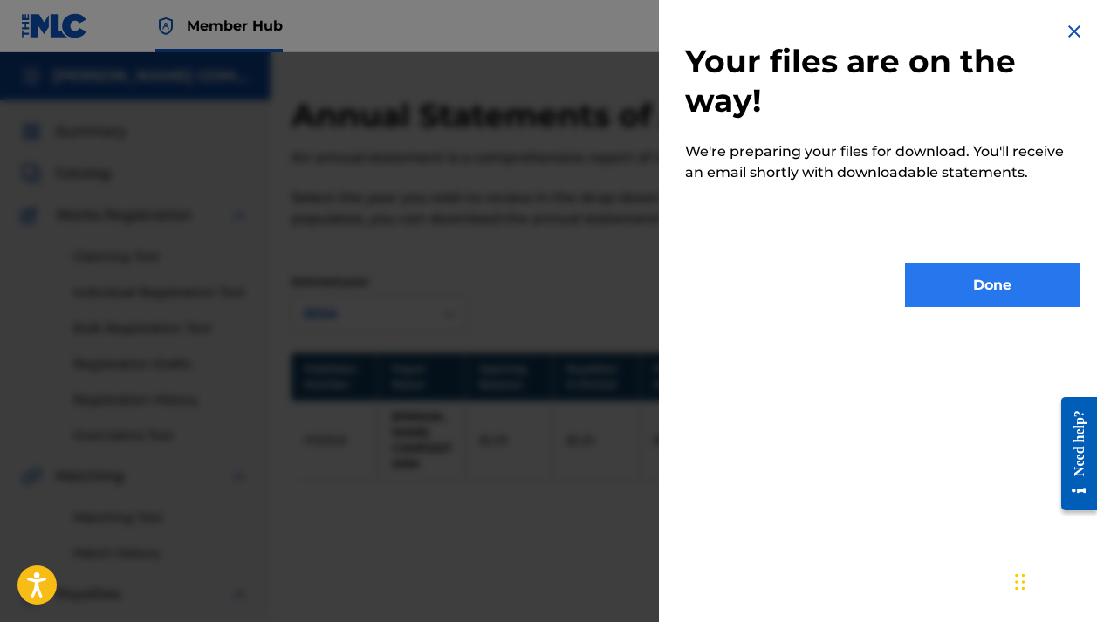
click at [1005, 283] on button "Done" at bounding box center [992, 286] width 175 height 44
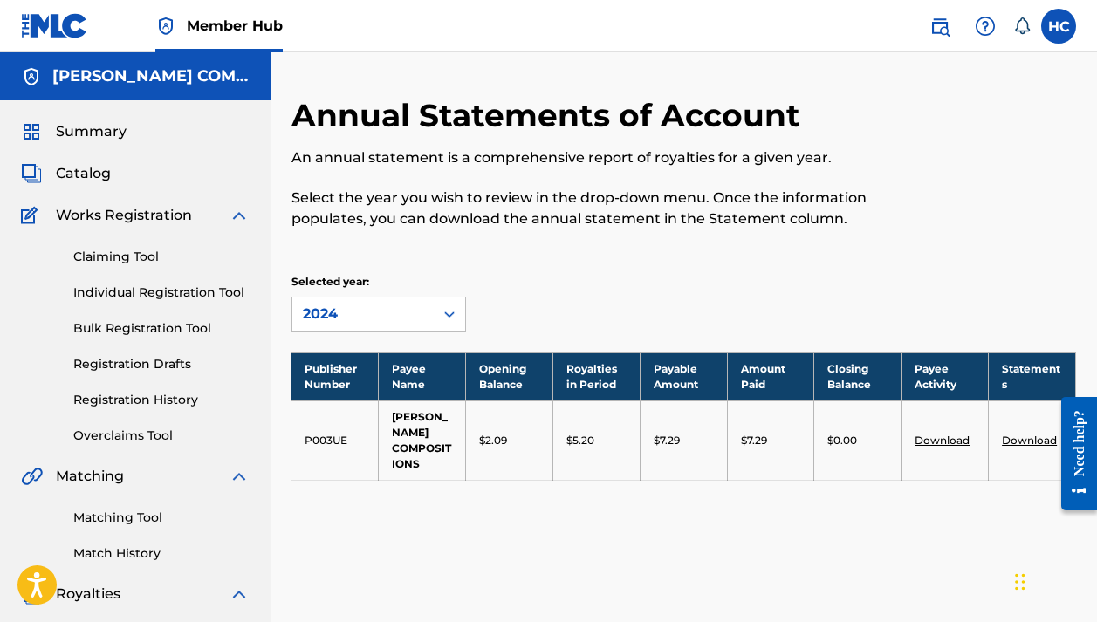
click at [1028, 436] on link "Download" at bounding box center [1029, 440] width 55 height 13
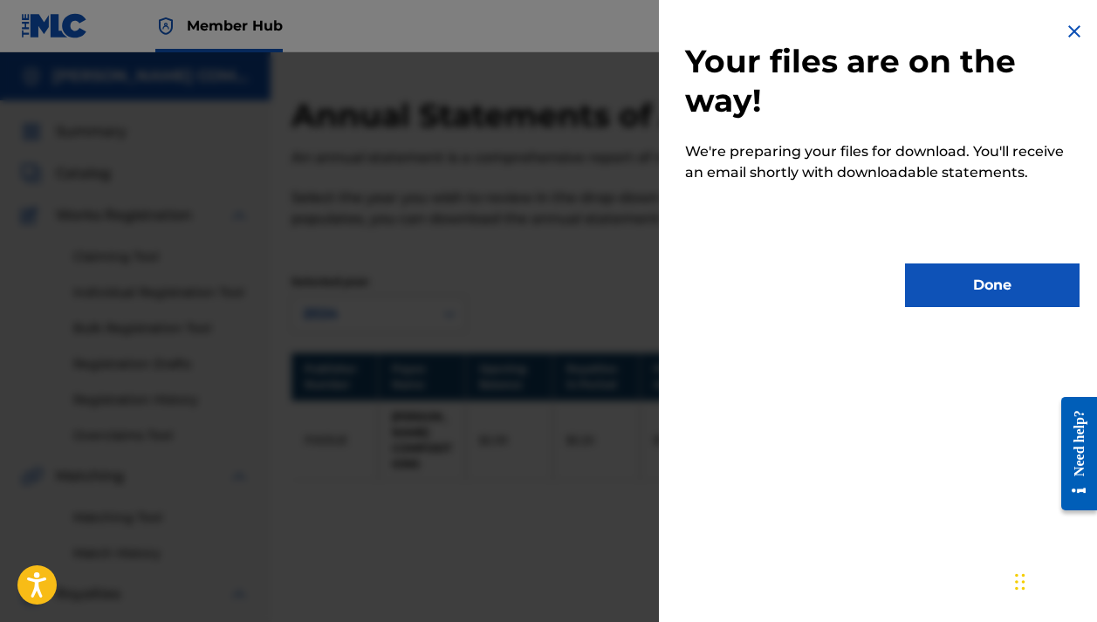
click at [993, 230] on div "Your files are on the way! We're preparing your files for download. You'll rece…" at bounding box center [882, 164] width 447 height 328
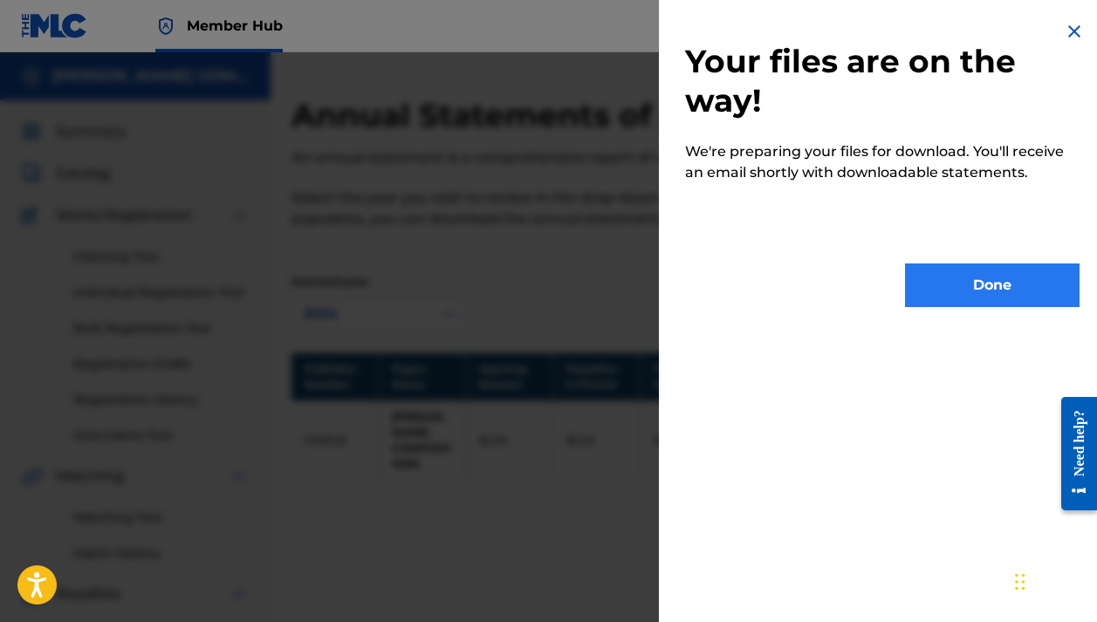
click at [992, 267] on button "Done" at bounding box center [992, 286] width 175 height 44
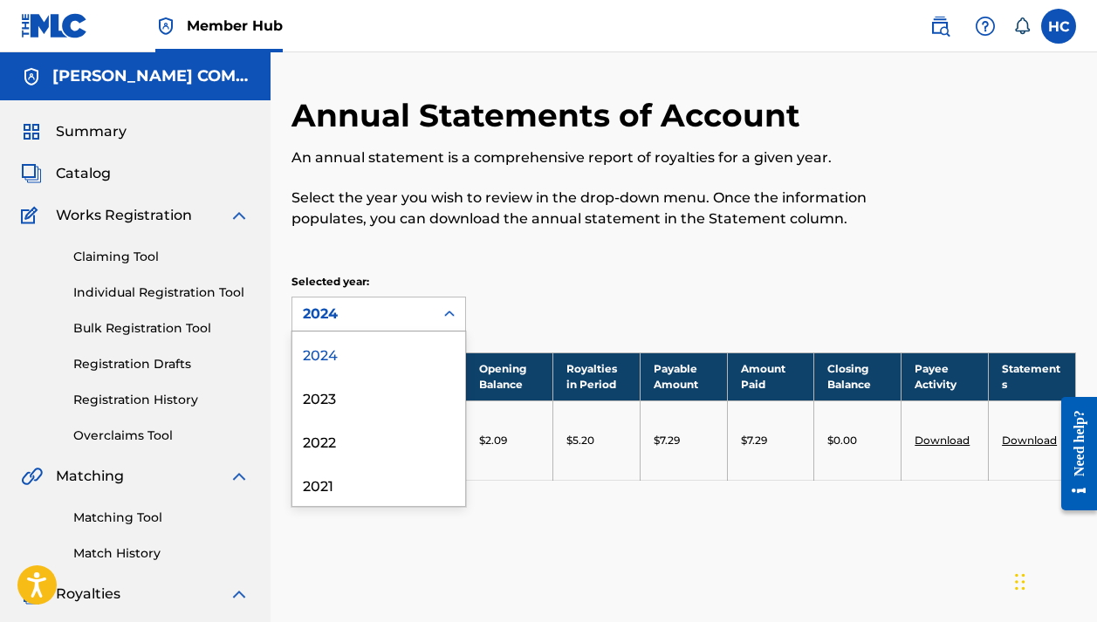
click at [452, 311] on icon at bounding box center [449, 314] width 17 height 17
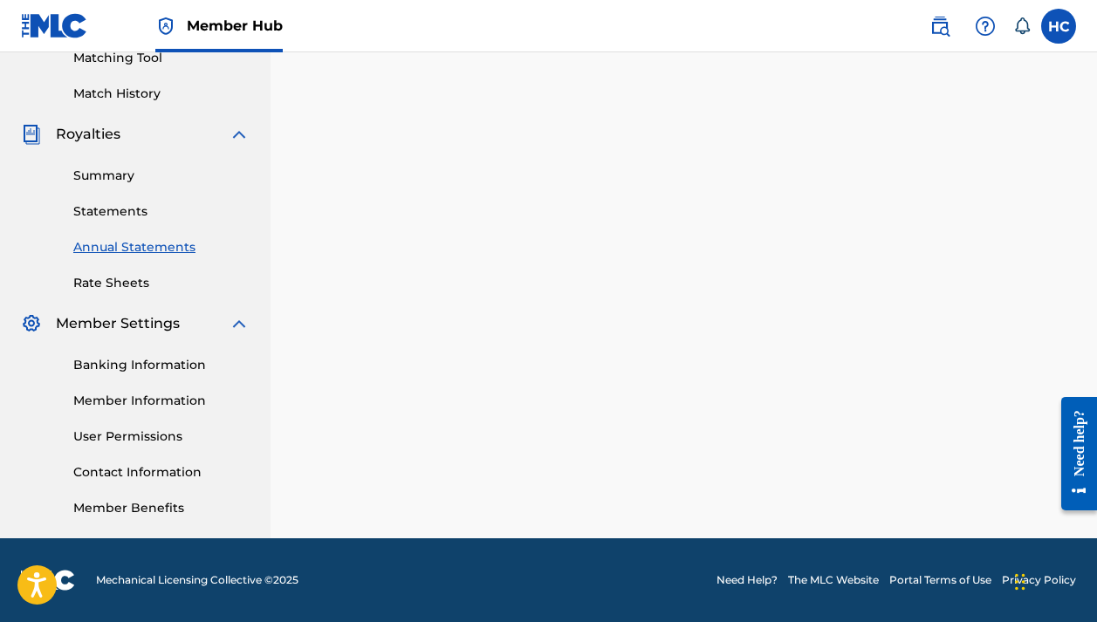
scroll to position [460, 0]
click at [90, 137] on span "Royalties" at bounding box center [88, 134] width 65 height 21
click at [101, 174] on link "Summary" at bounding box center [161, 176] width 176 height 18
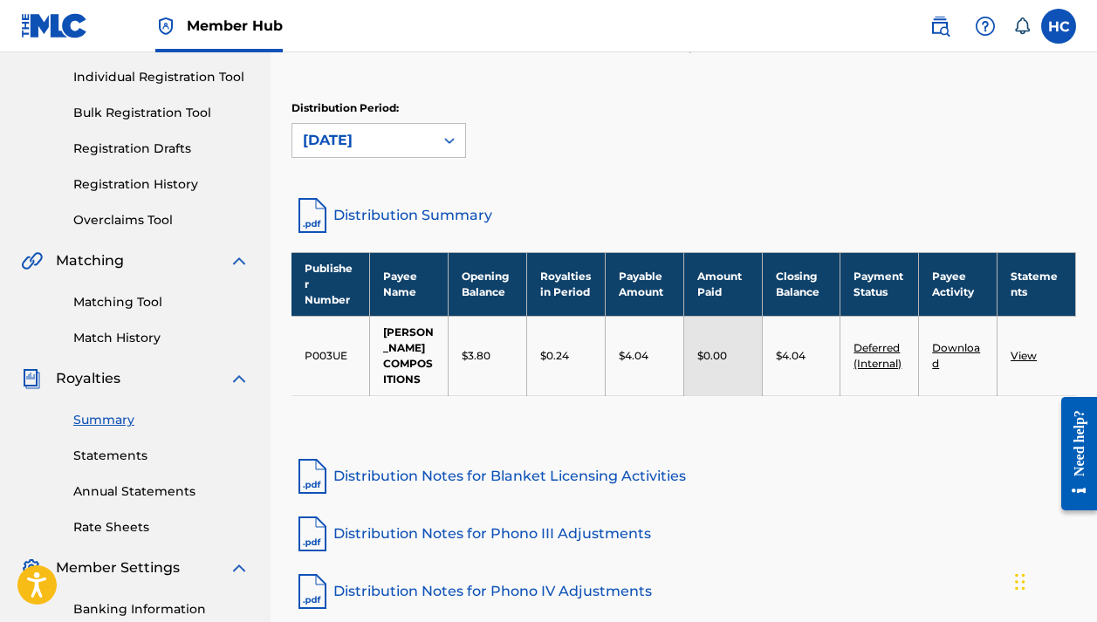
scroll to position [215, 0]
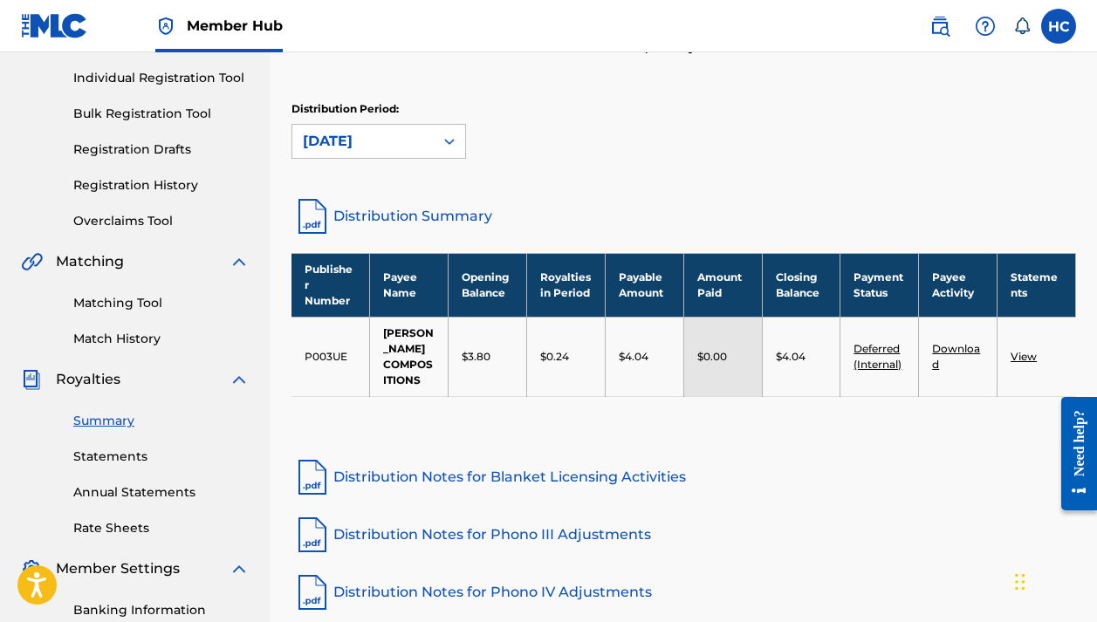
click at [1026, 361] on link "View" at bounding box center [1024, 356] width 26 height 13
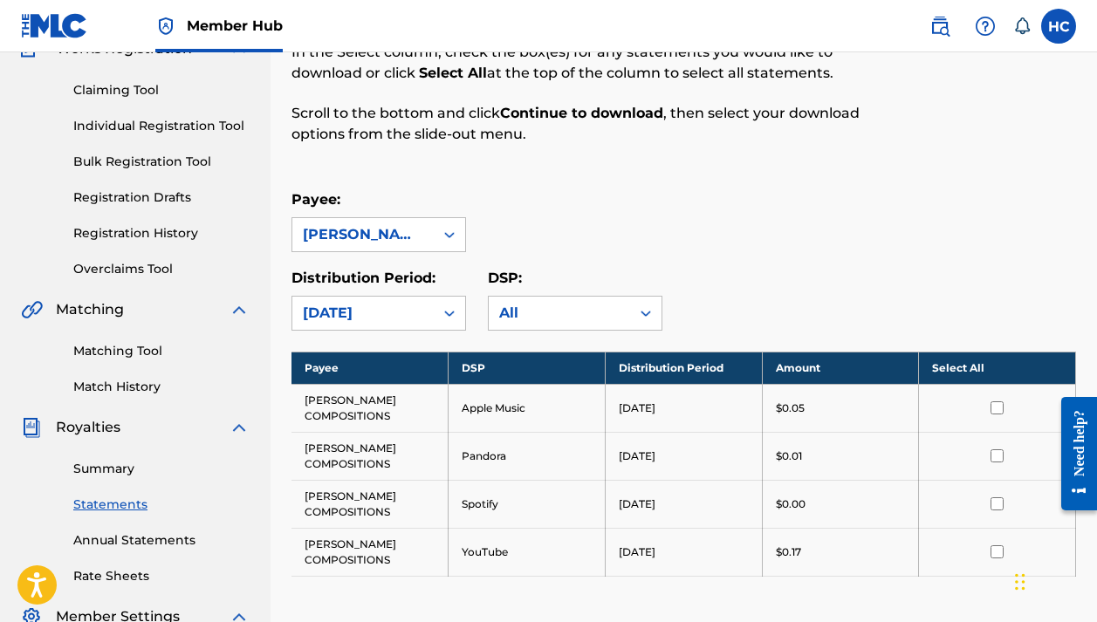
scroll to position [167, 0]
click at [120, 464] on link "Summary" at bounding box center [161, 469] width 176 height 18
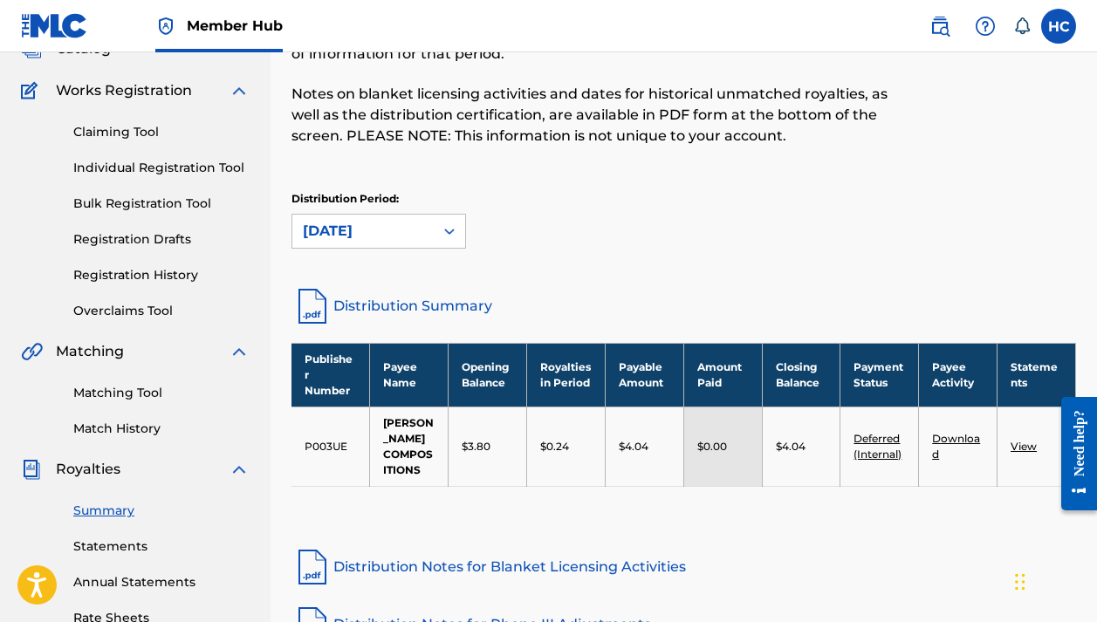
scroll to position [145, 0]
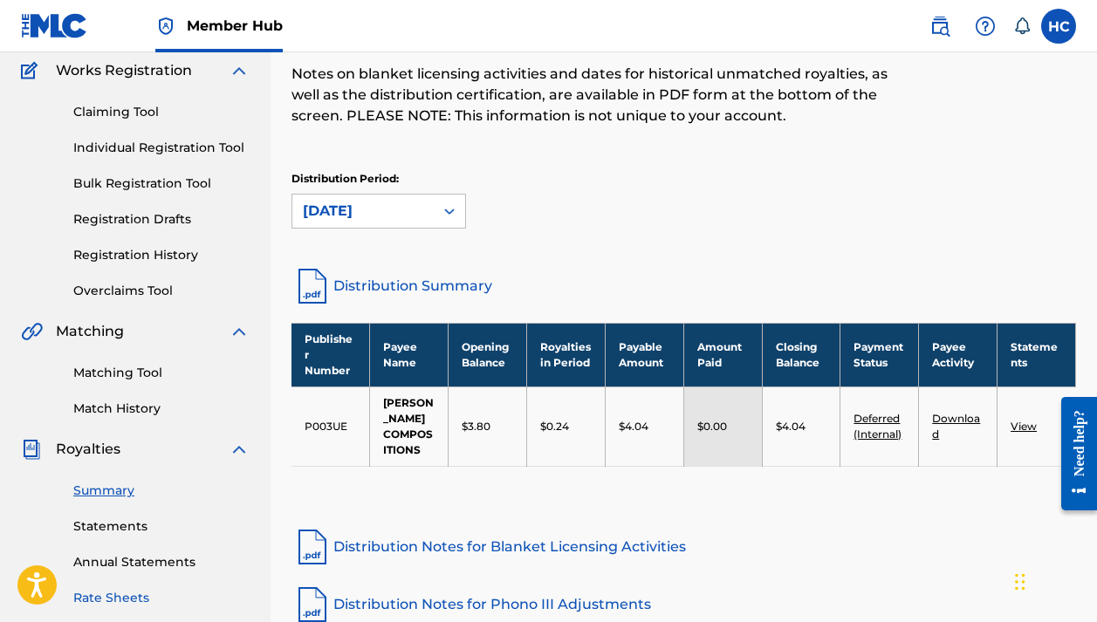
click at [96, 592] on link "Rate Sheets" at bounding box center [161, 598] width 176 height 18
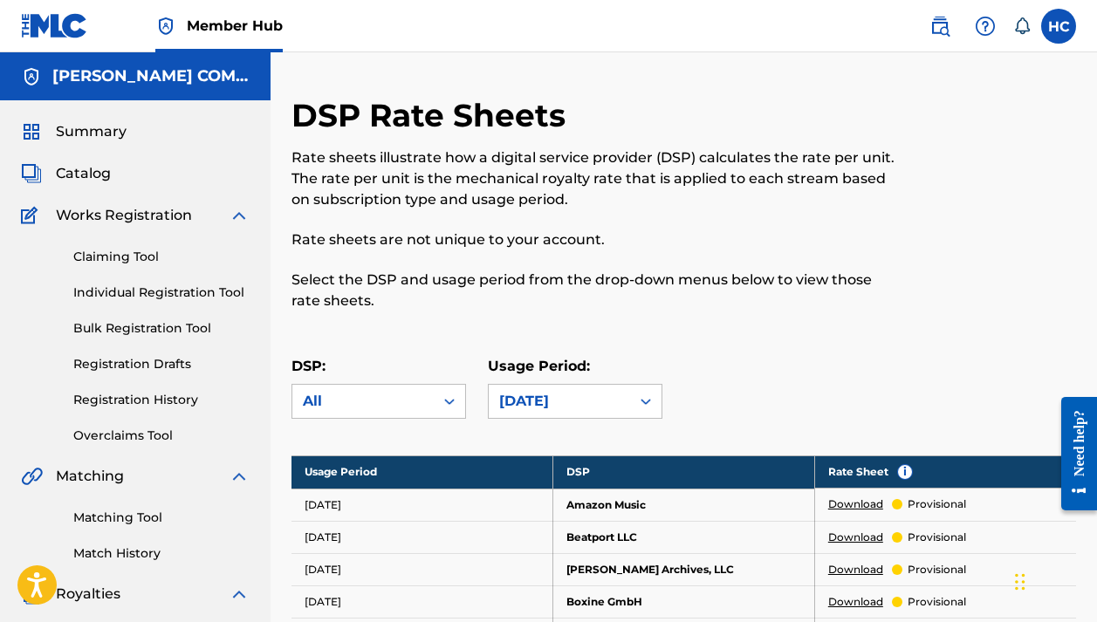
click at [929, 505] on p "provisional" at bounding box center [937, 505] width 58 height 16
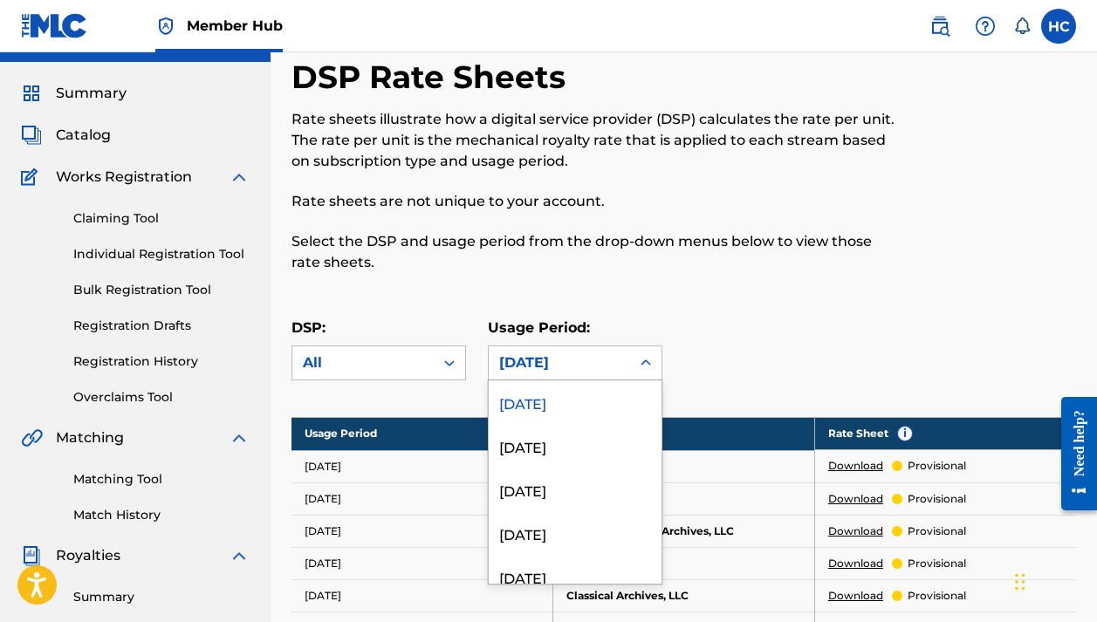
click at [519, 381] on div "[DATE] selected, 1 of 213. 213 results available. Use Up and Down to choose opt…" at bounding box center [575, 363] width 175 height 35
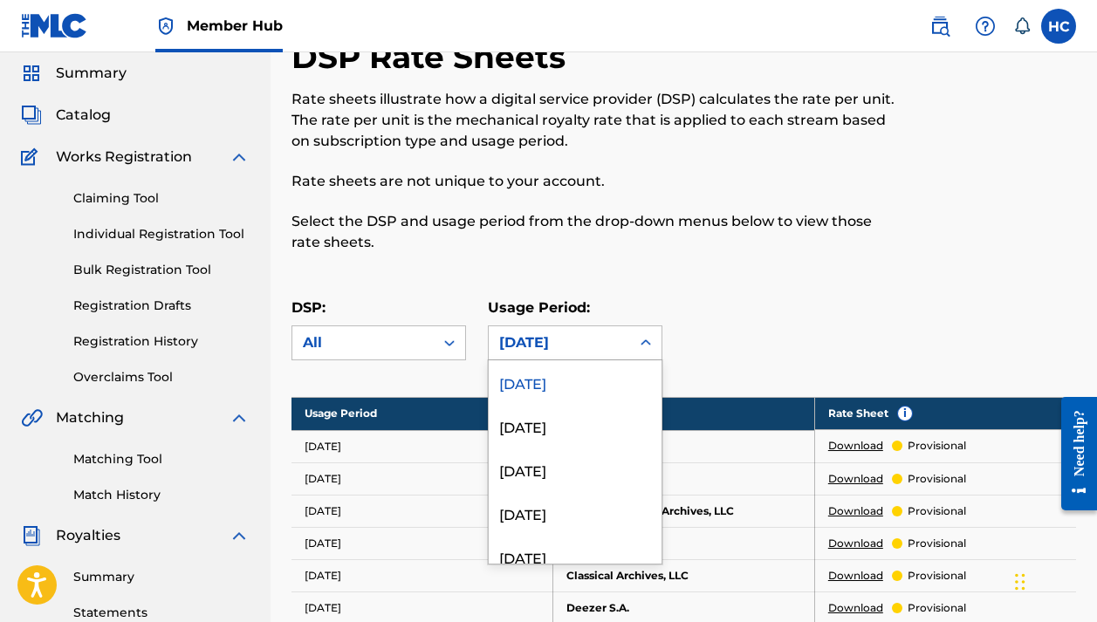
scroll to position [59, 0]
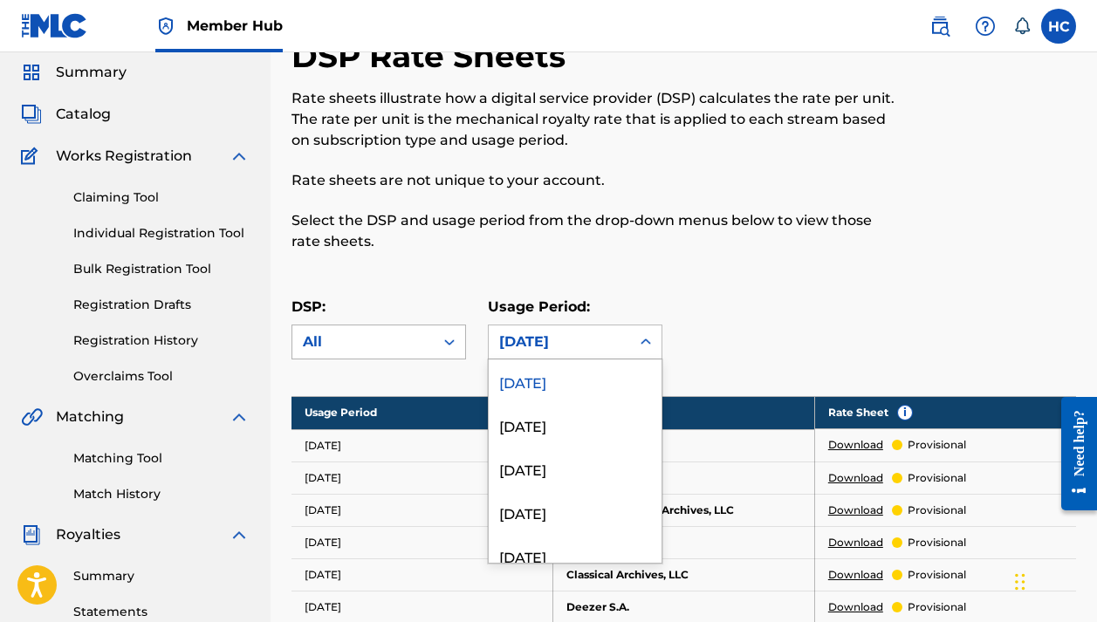
click at [422, 347] on div "All" at bounding box center [363, 342] width 120 height 21
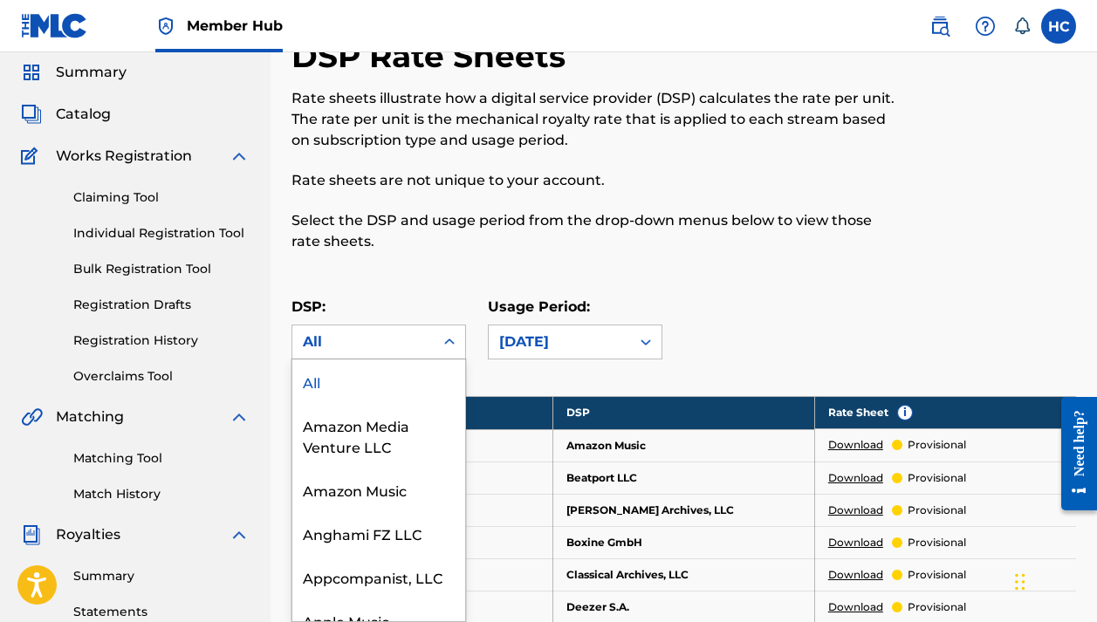
click at [422, 347] on div "All" at bounding box center [363, 342] width 120 height 21
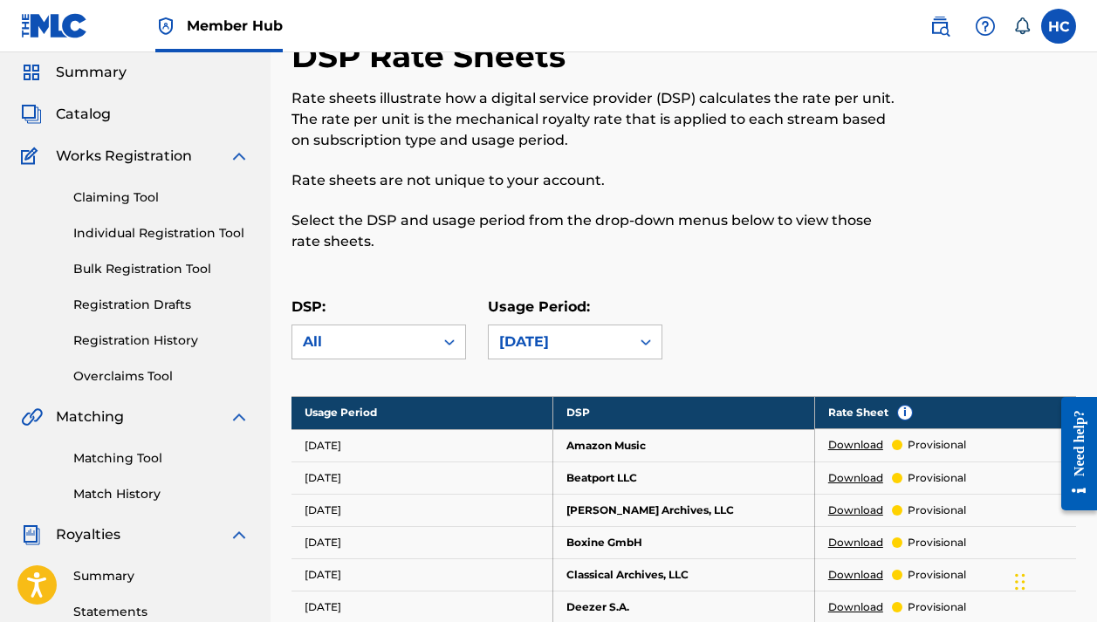
click at [449, 328] on div at bounding box center [449, 341] width 31 height 31
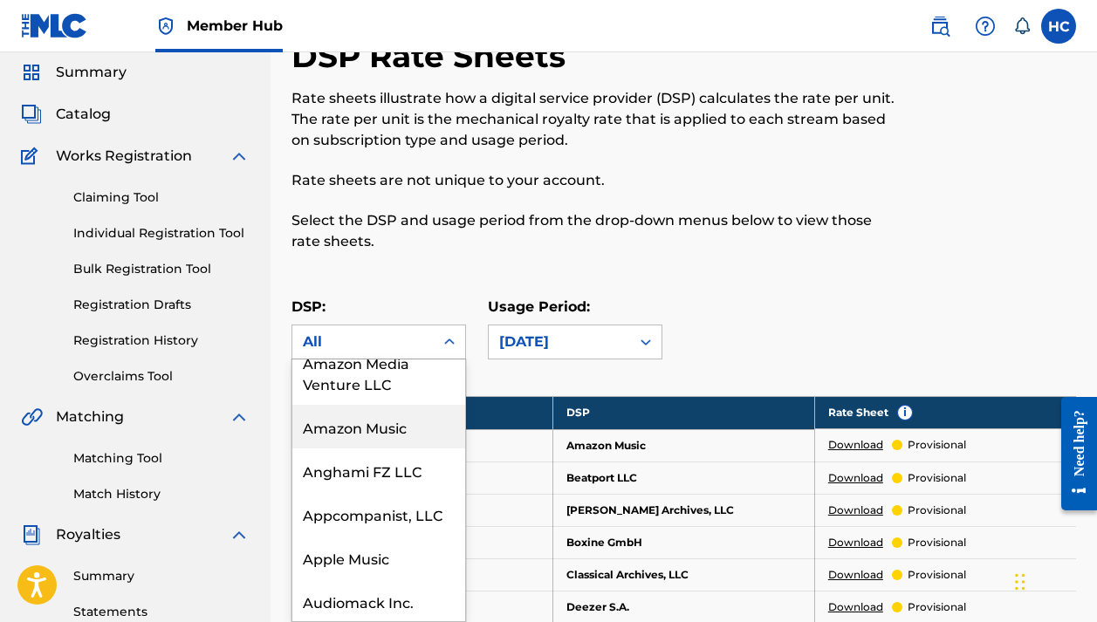
scroll to position [65, 0]
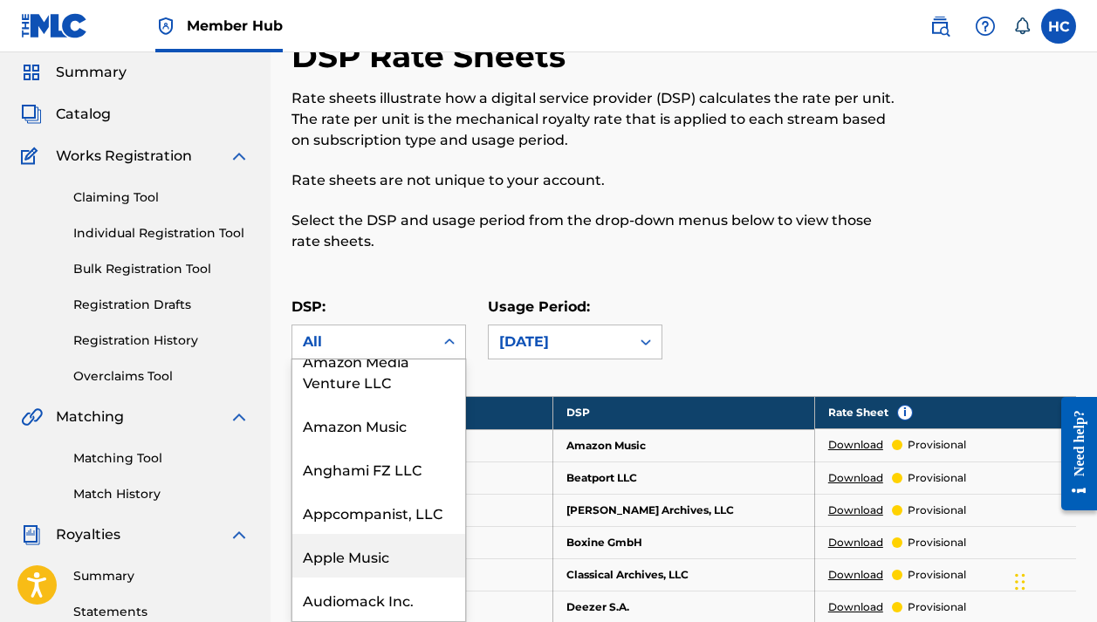
click at [358, 551] on div "Apple Music" at bounding box center [378, 556] width 173 height 44
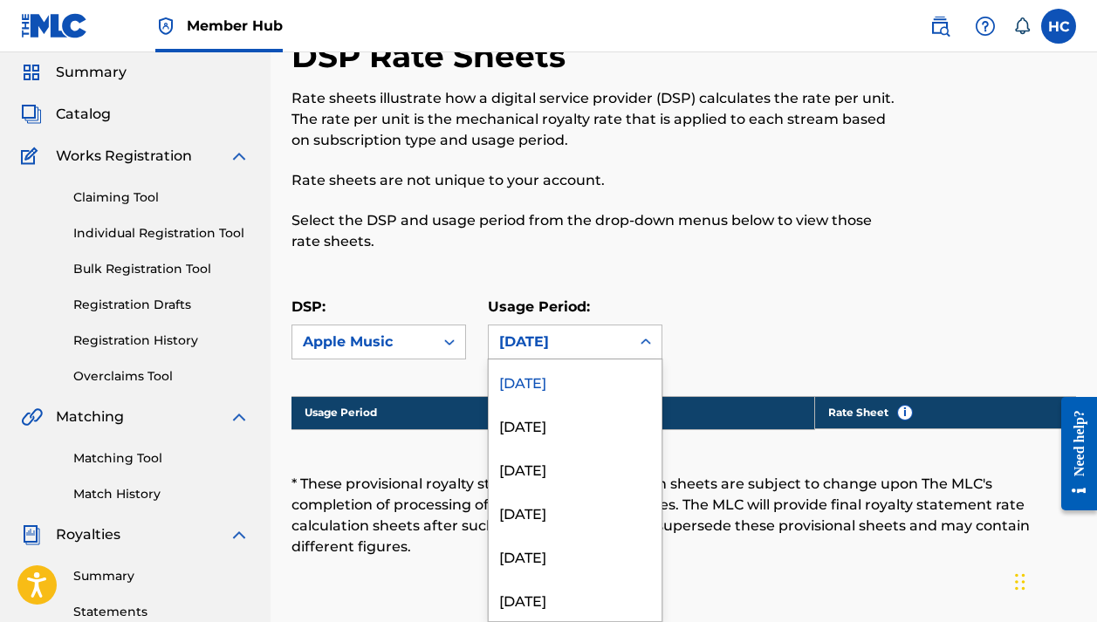
click at [565, 332] on div "[DATE]" at bounding box center [559, 342] width 120 height 21
click at [544, 414] on div "[DATE]" at bounding box center [575, 425] width 173 height 44
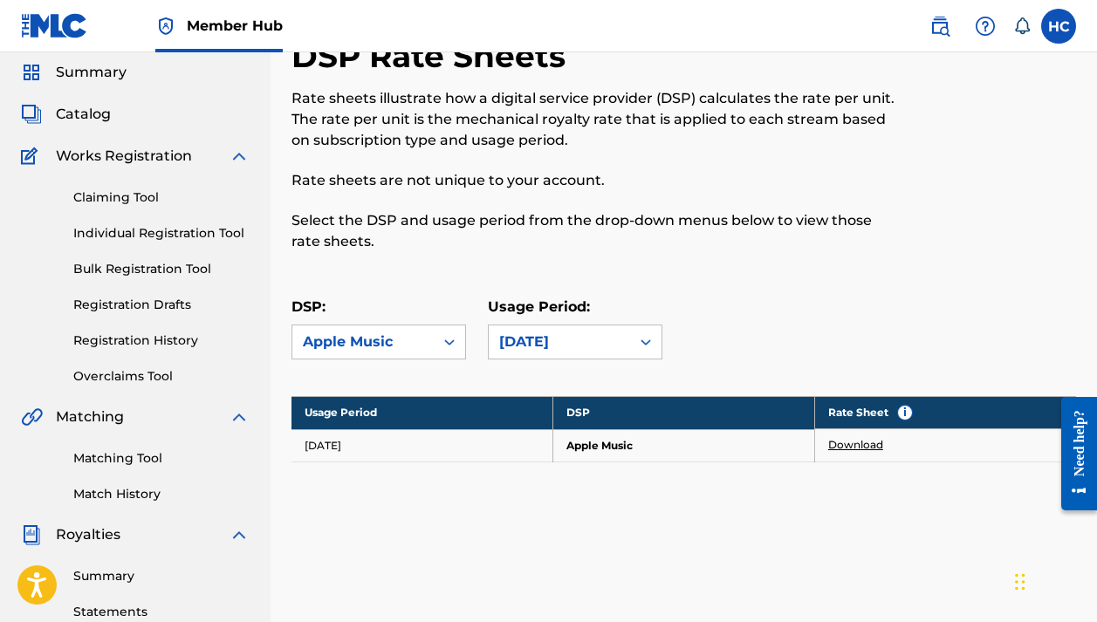
click at [839, 443] on link "Download" at bounding box center [855, 445] width 55 height 16
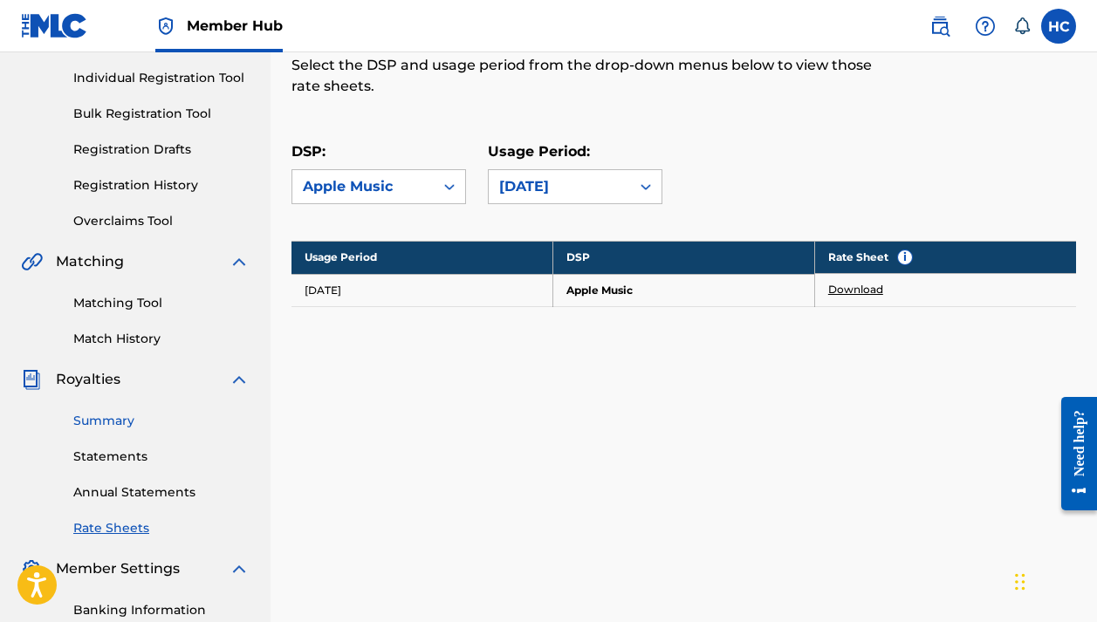
scroll to position [220, 0]
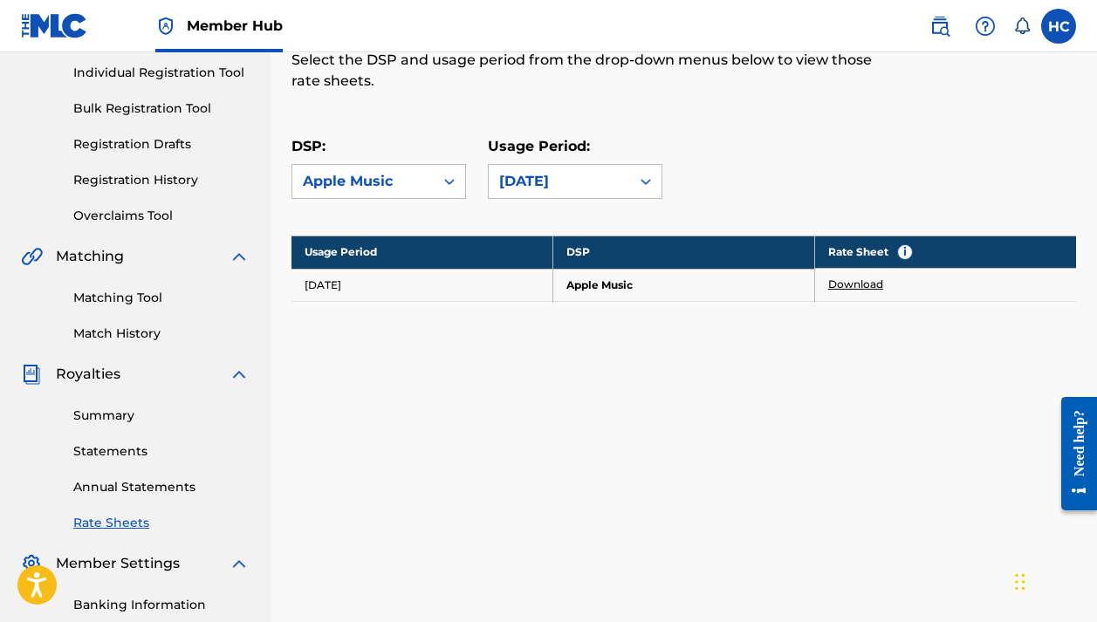
click at [872, 282] on link "Download" at bounding box center [855, 285] width 55 height 16
click at [871, 402] on div "DSP Rate Sheets Rate sheets illustrate how a digital service provider (DSP) cal…" at bounding box center [684, 154] width 785 height 557
click at [854, 289] on link "Download" at bounding box center [855, 285] width 55 height 16
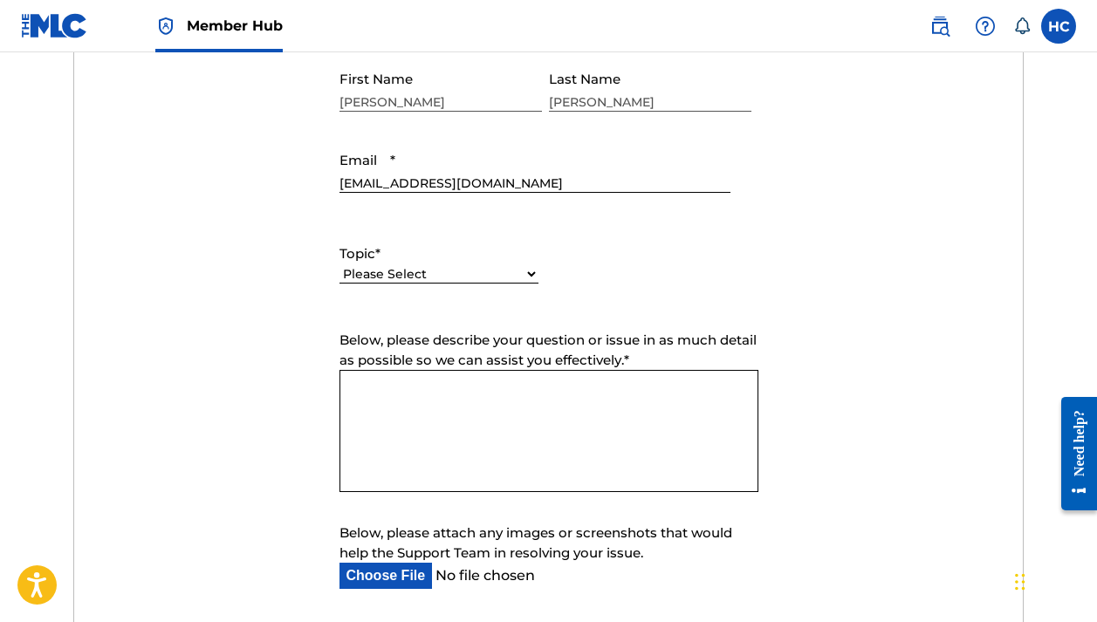
scroll to position [744, 0]
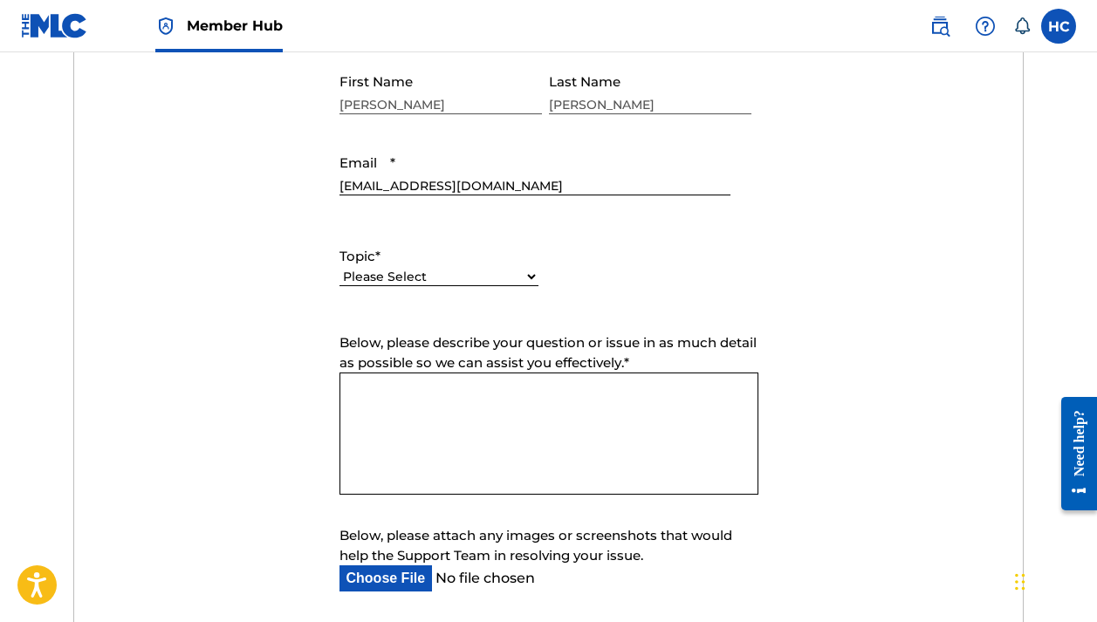
select select "I need help with my account"
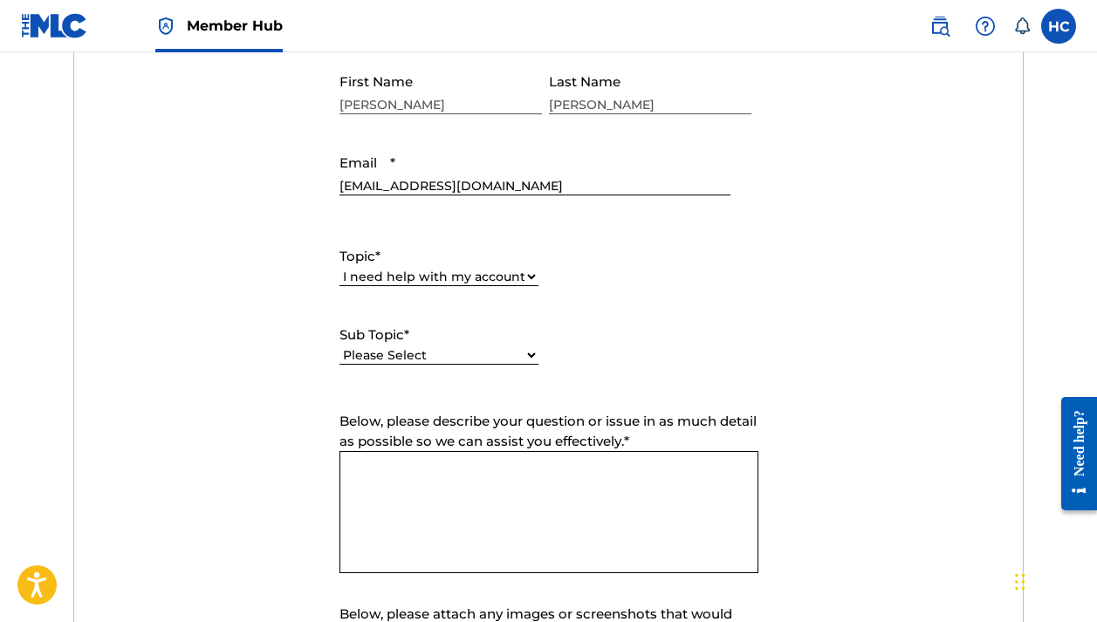
select select "I need help with my user account"
click at [481, 475] on textarea "Below, please describe your question or issue in as much detail as possible so …" at bounding box center [549, 512] width 419 height 122
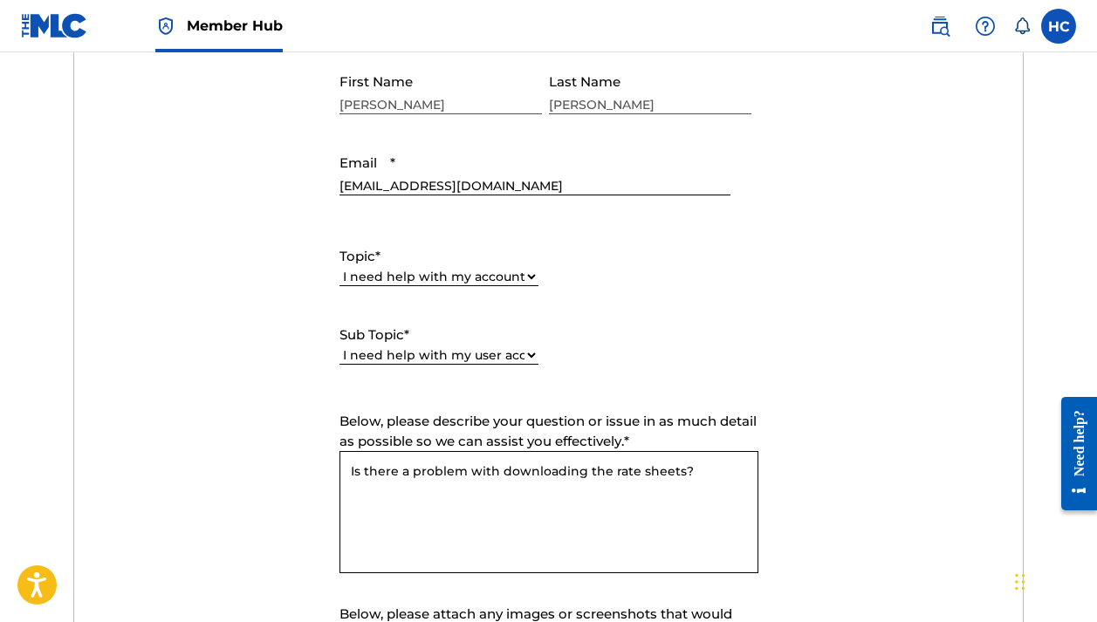
click at [701, 468] on textarea "Is there a problem with downloading the rate sheets?" at bounding box center [549, 512] width 419 height 122
paste textarea
paste textarea "You guys are aware that I own this Publishing Company, right? I attached docume…"
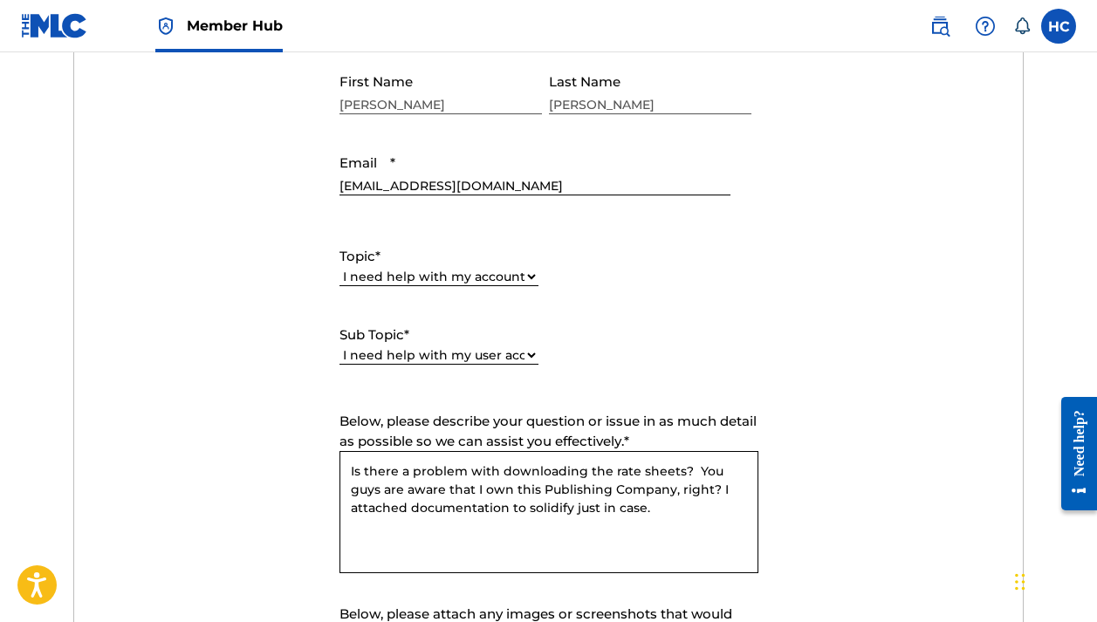
click at [611, 512] on textarea "Is there a problem with downloading the rate sheets? You guys are aware that I …" at bounding box center [549, 512] width 419 height 122
paste textarea "I did change the name later on, I supplied documentation for both transactions."
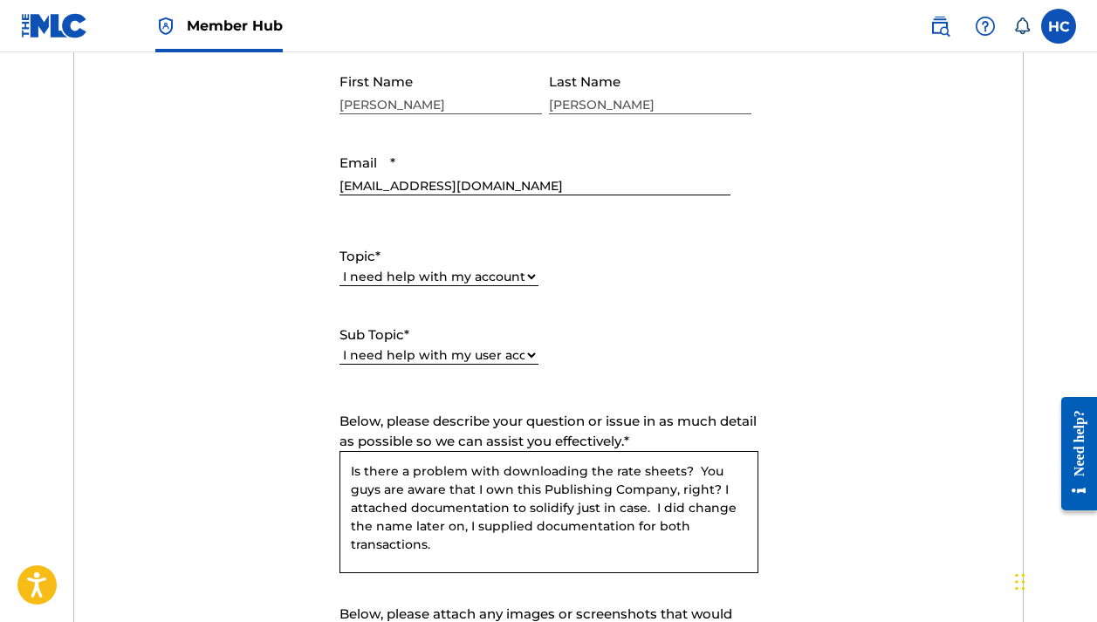
paste textarea "I had a situation where I was referenced as being only a songwriter associated …"
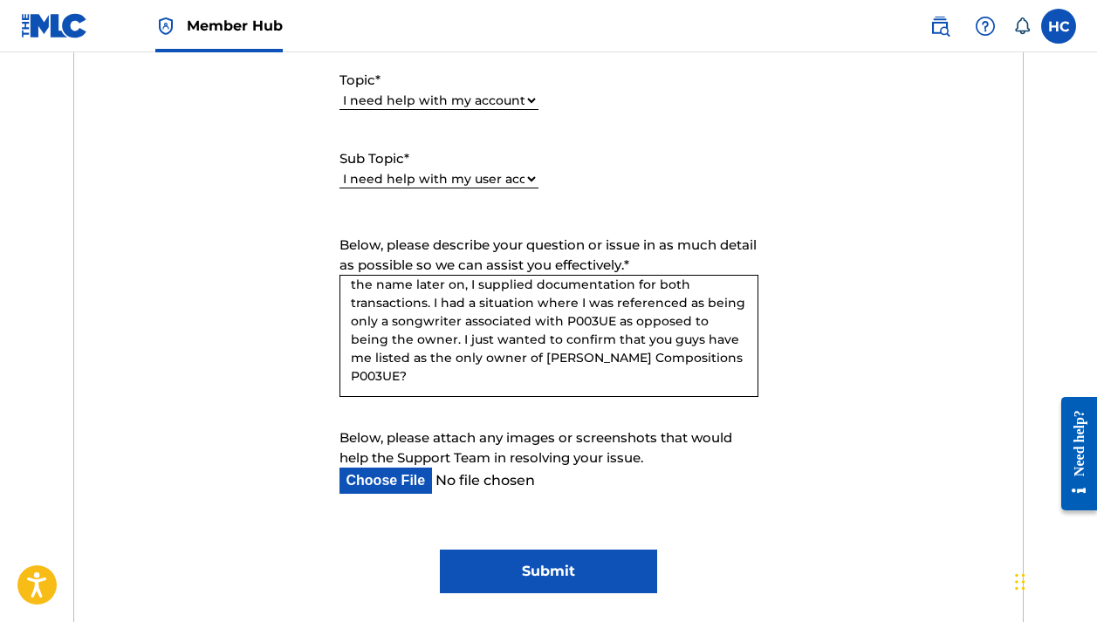
scroll to position [953, 0]
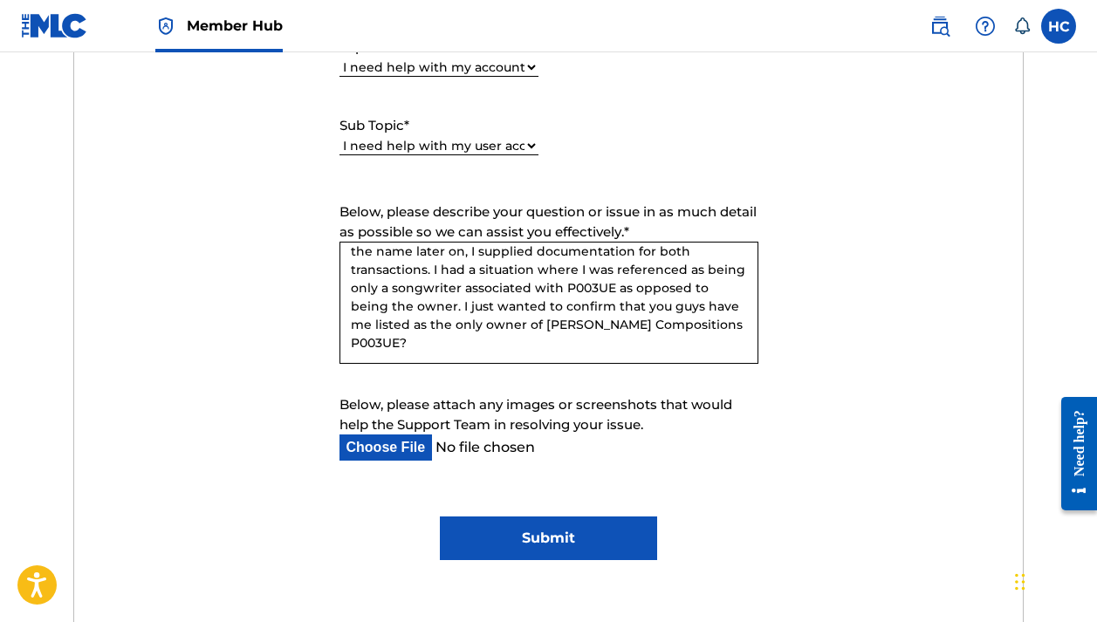
type textarea "Is there a problem with downloading the rate sheets? You guys are aware that I …"
click at [370, 450] on input "Below, please attach any images or screenshots that would help the Support Team…" at bounding box center [535, 448] width 391 height 26
click at [381, 451] on input "Below, please attach any images or screenshots that would help the Support Team…" at bounding box center [535, 448] width 391 height 26
type input "C:\fakepath\Yung Hyfee Membership Application.pdf"
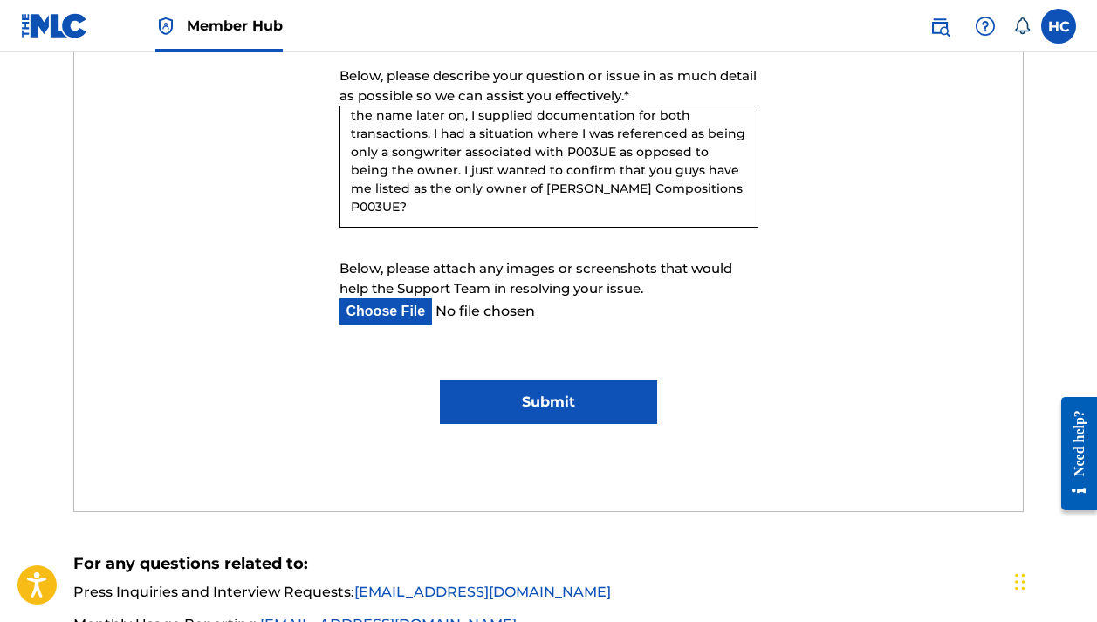
scroll to position [1089, 0]
click at [684, 191] on textarea "Is there a problem with downloading the rate sheets? You guys are aware that I …" at bounding box center [549, 167] width 419 height 122
paste textarea "Also, are the rate sheets universal? Does every publisher get the same rate she…"
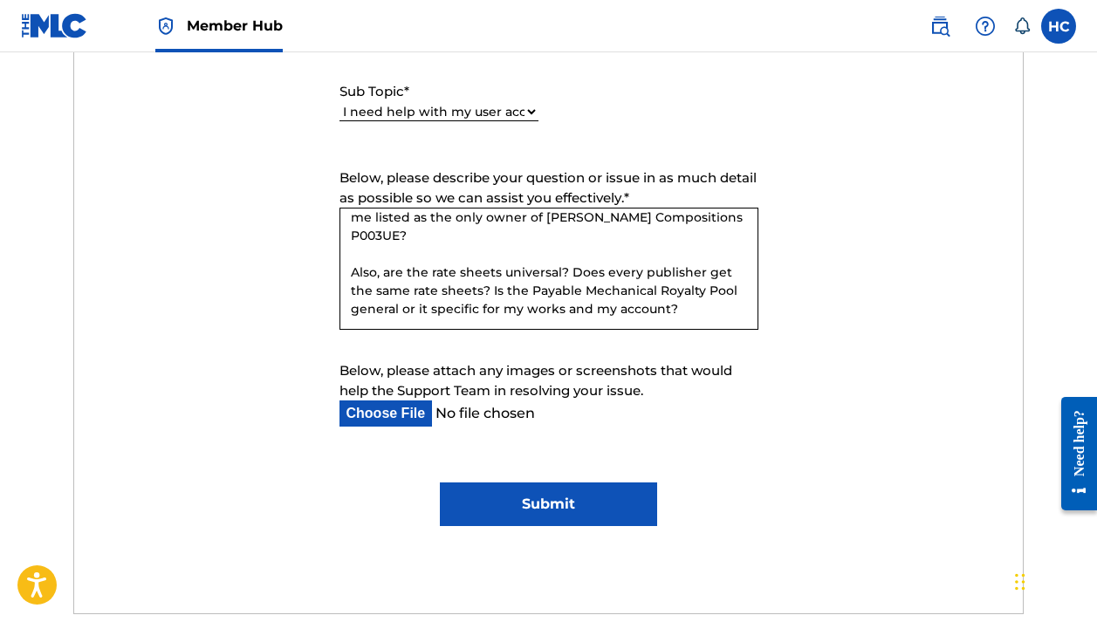
scroll to position [139, 0]
type textarea "Is there a problem with downloading the rate sheets? You guys are aware that I …"
click at [507, 497] on input "Submit" at bounding box center [549, 505] width 218 height 44
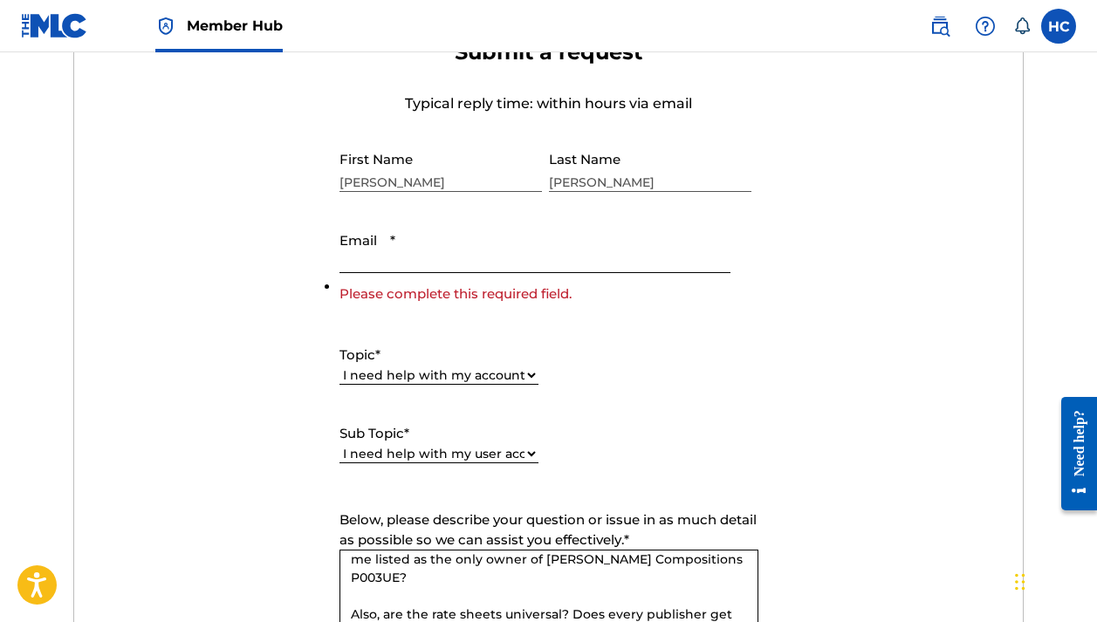
scroll to position [664, 0]
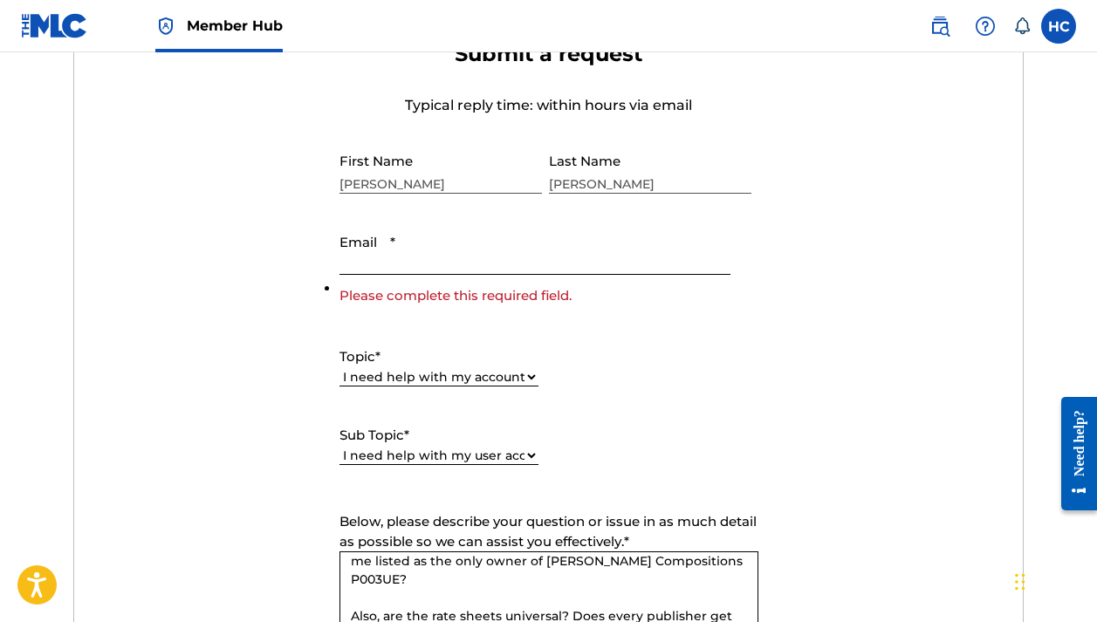
click at [457, 266] on input "Email *" at bounding box center [535, 250] width 391 height 50
type input "hm"
type input "[EMAIL_ADDRESS][DOMAIN_NAME]"
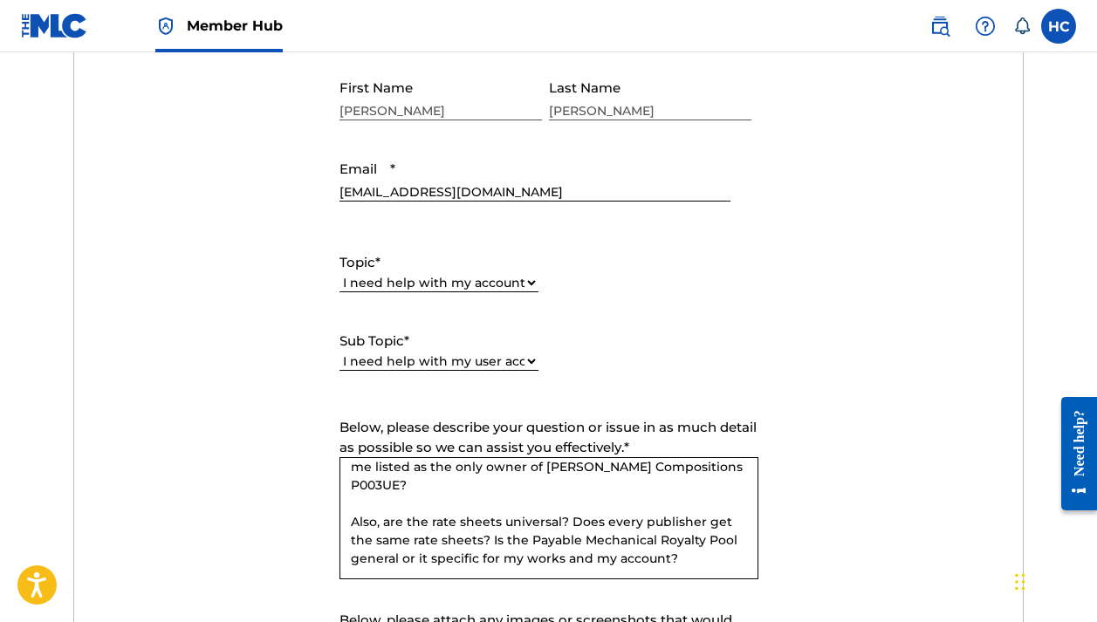
scroll to position [739, 0]
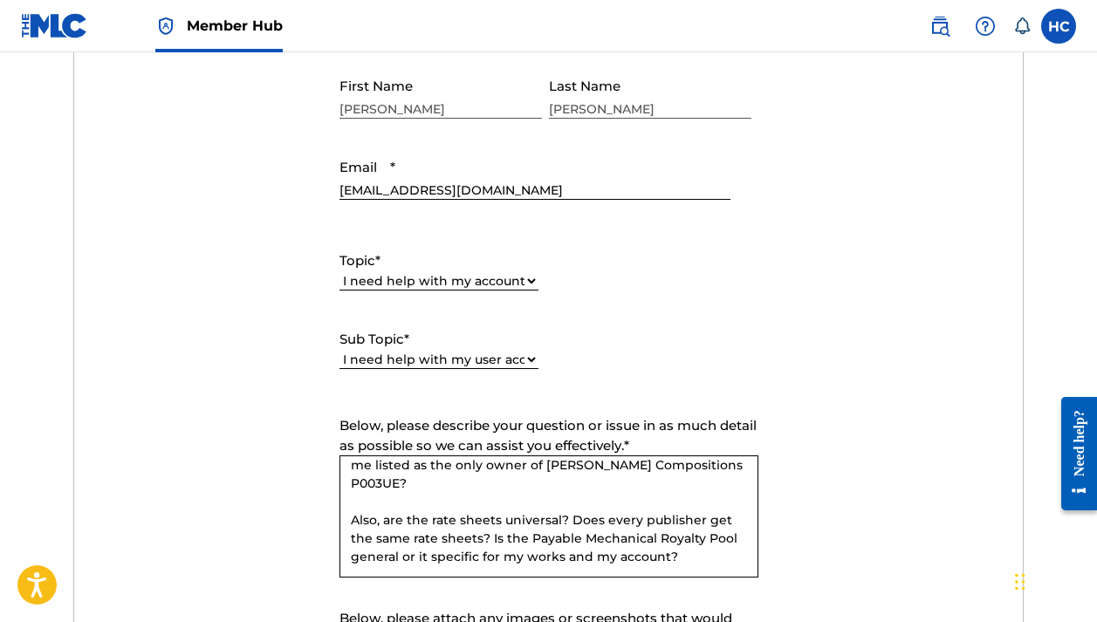
click at [546, 544] on textarea "Is there a problem with downloading the rate sheets? You guys are aware that I …" at bounding box center [549, 517] width 419 height 122
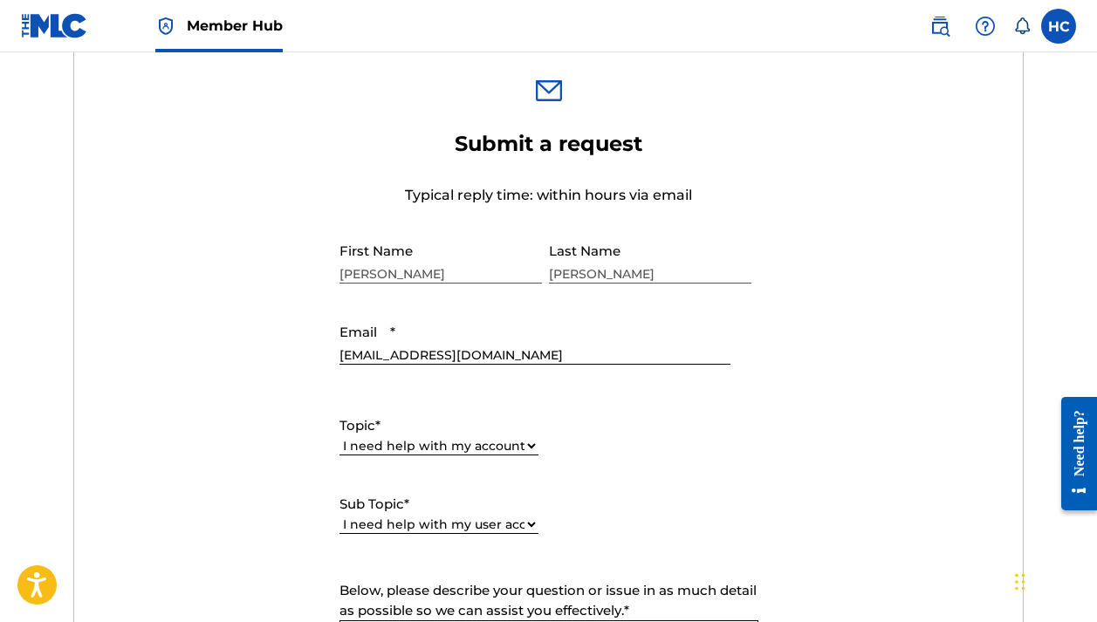
scroll to position [550, 0]
